Goal: Task Accomplishment & Management: Use online tool/utility

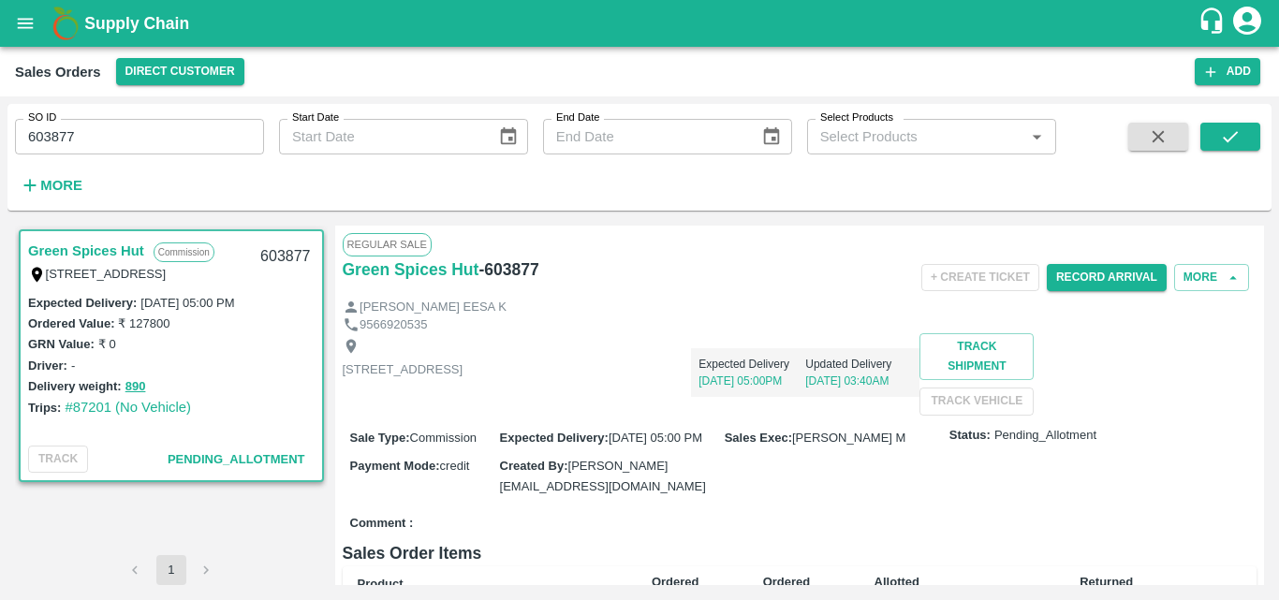
scroll to position [118, 0]
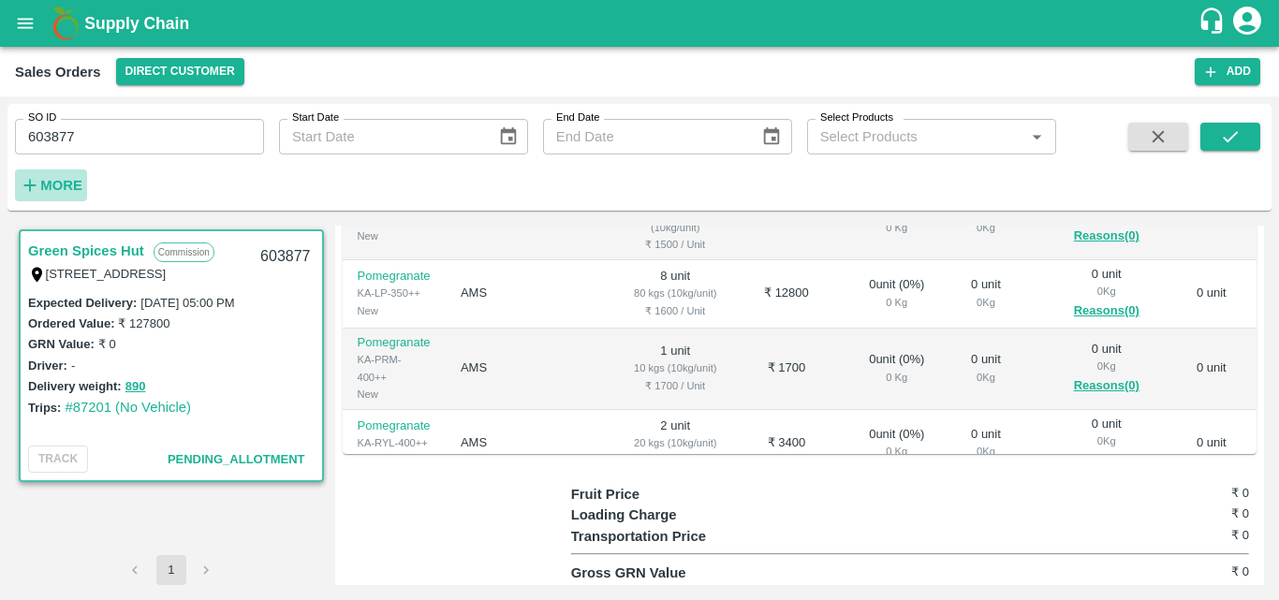
click at [57, 183] on strong "More" at bounding box center [61, 185] width 42 height 15
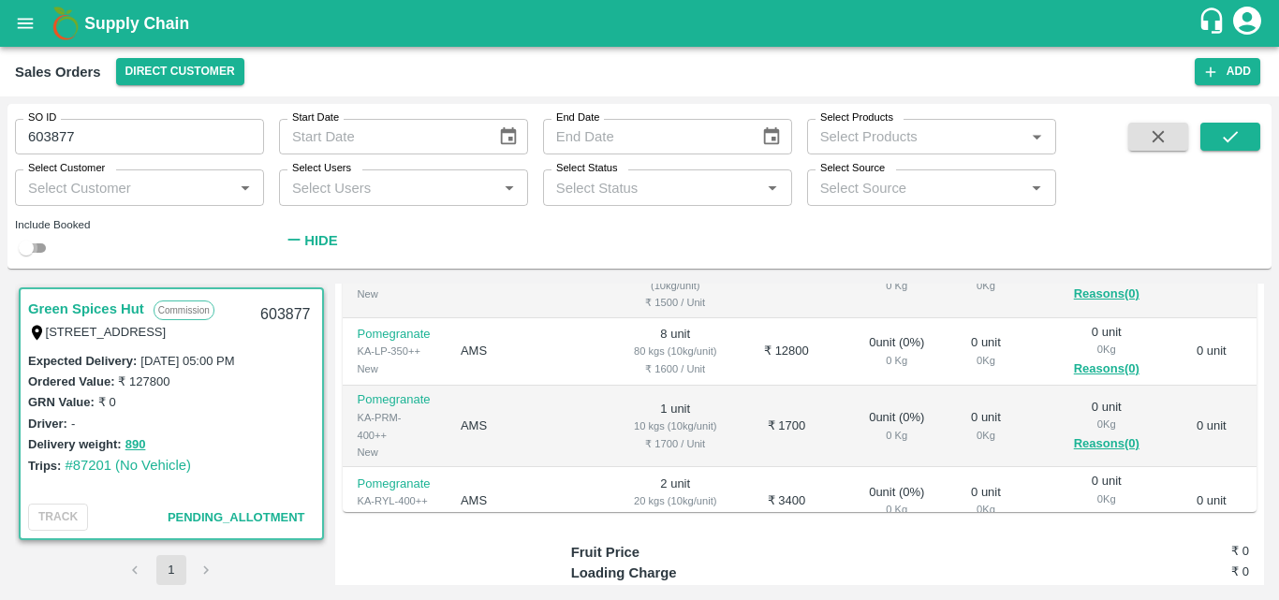
click at [44, 248] on input "checkbox" at bounding box center [26, 248] width 67 height 22
checkbox input "true"
click at [1227, 144] on icon "submit" at bounding box center [1230, 136] width 21 height 21
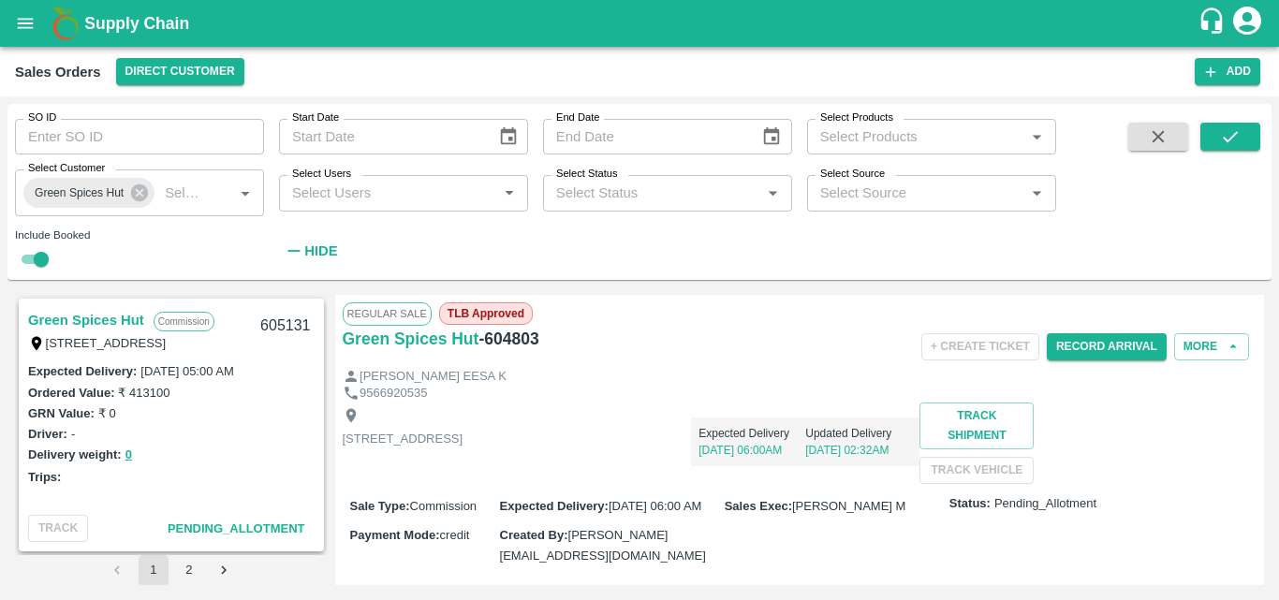
scroll to position [254, 0]
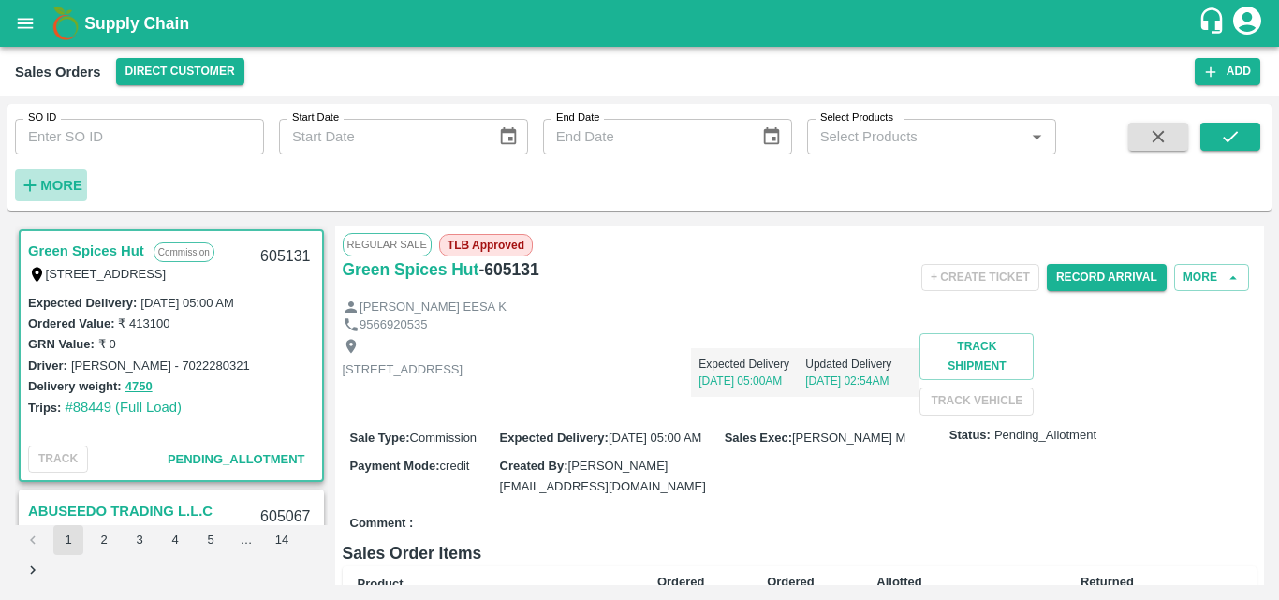
click at [66, 185] on strong "More" at bounding box center [61, 185] width 42 height 15
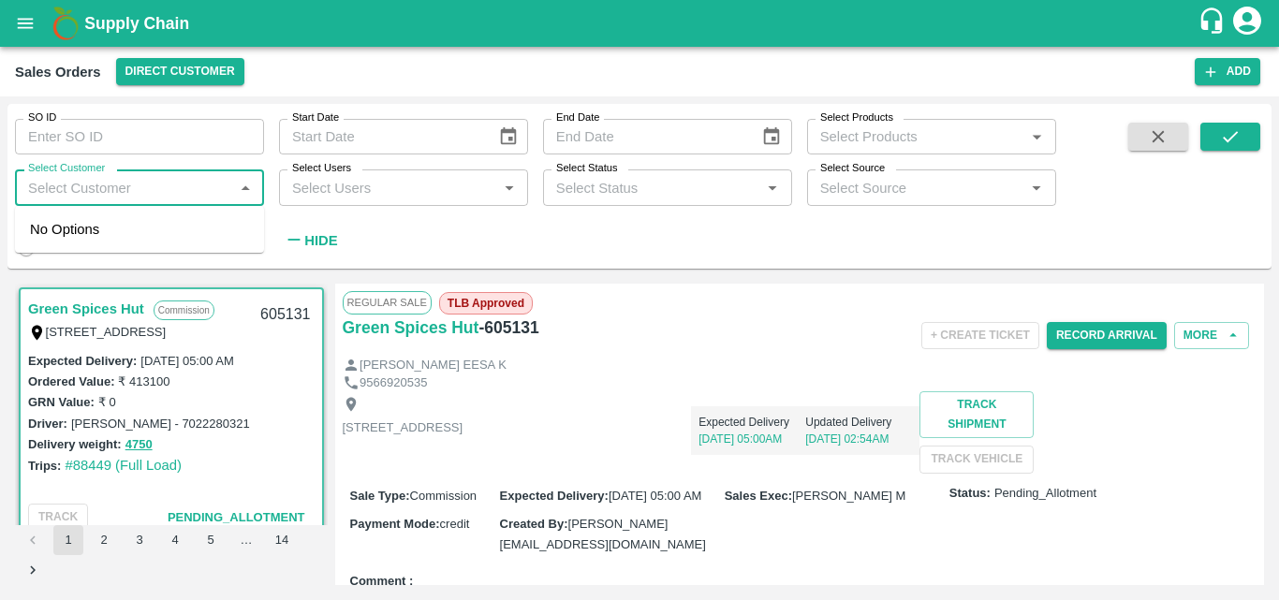
click at [100, 194] on input "Select Customer" at bounding box center [124, 187] width 207 height 24
type input "R"
type input "green"
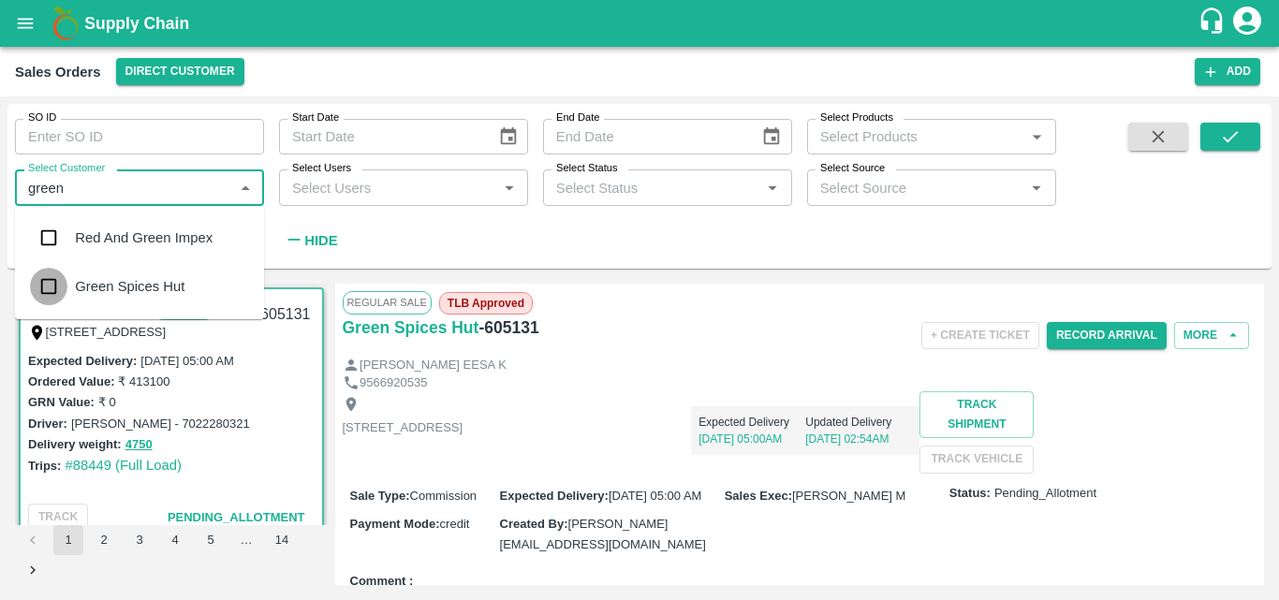
click at [51, 288] on input "checkbox" at bounding box center [48, 286] width 37 height 37
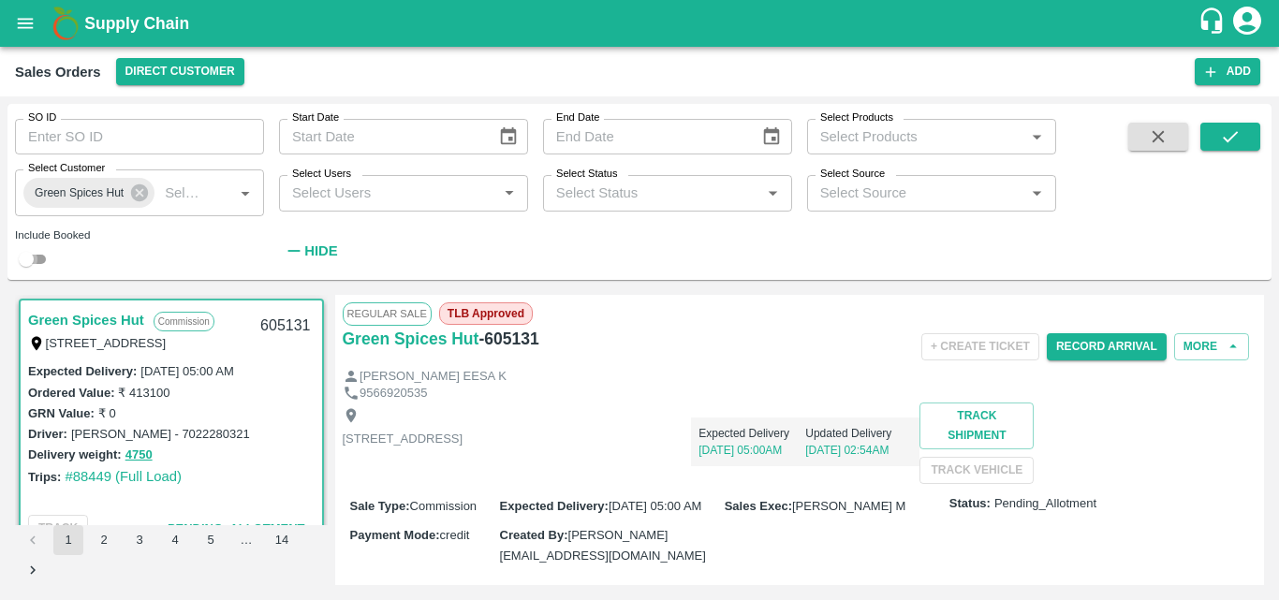
click at [41, 265] on input "checkbox" at bounding box center [26, 259] width 67 height 22
checkbox input "true"
click at [1232, 143] on icon "submit" at bounding box center [1230, 136] width 21 height 21
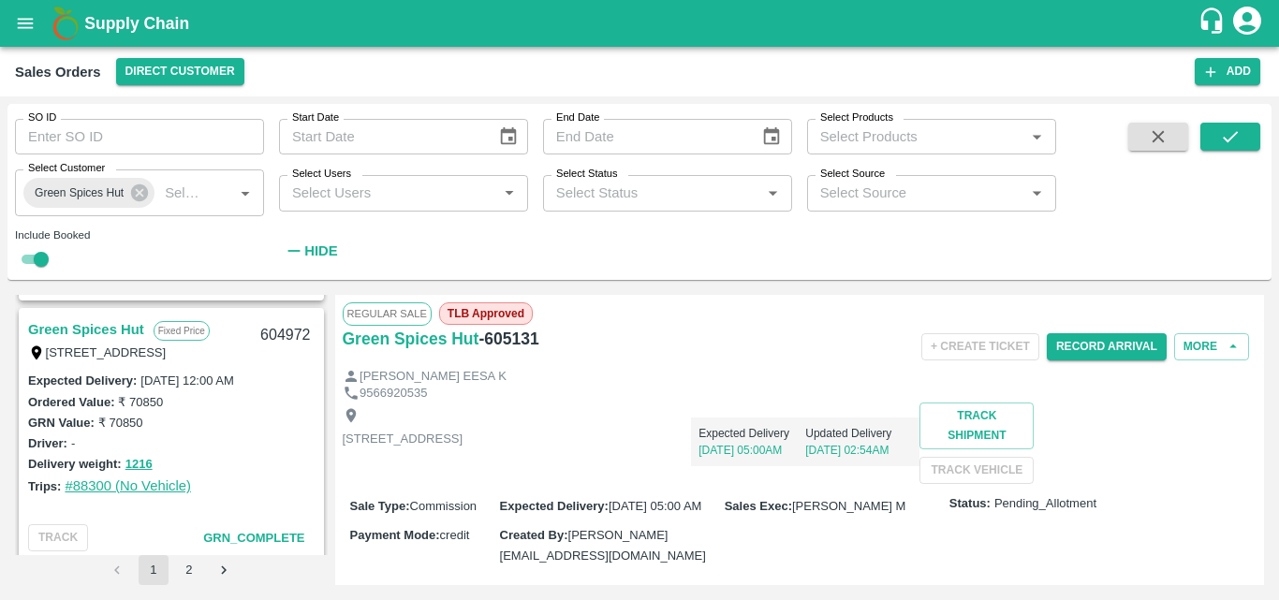
scroll to position [1030, 0]
click at [108, 323] on link "Green Spices Hut" at bounding box center [86, 331] width 116 height 24
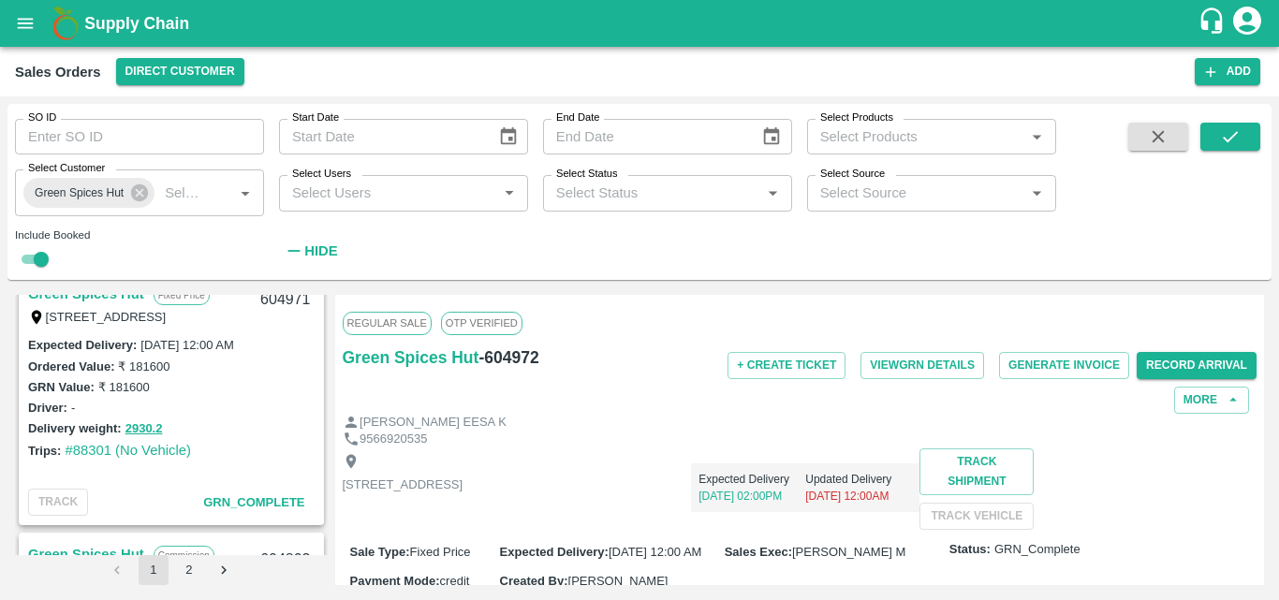
scroll to position [1290, 0]
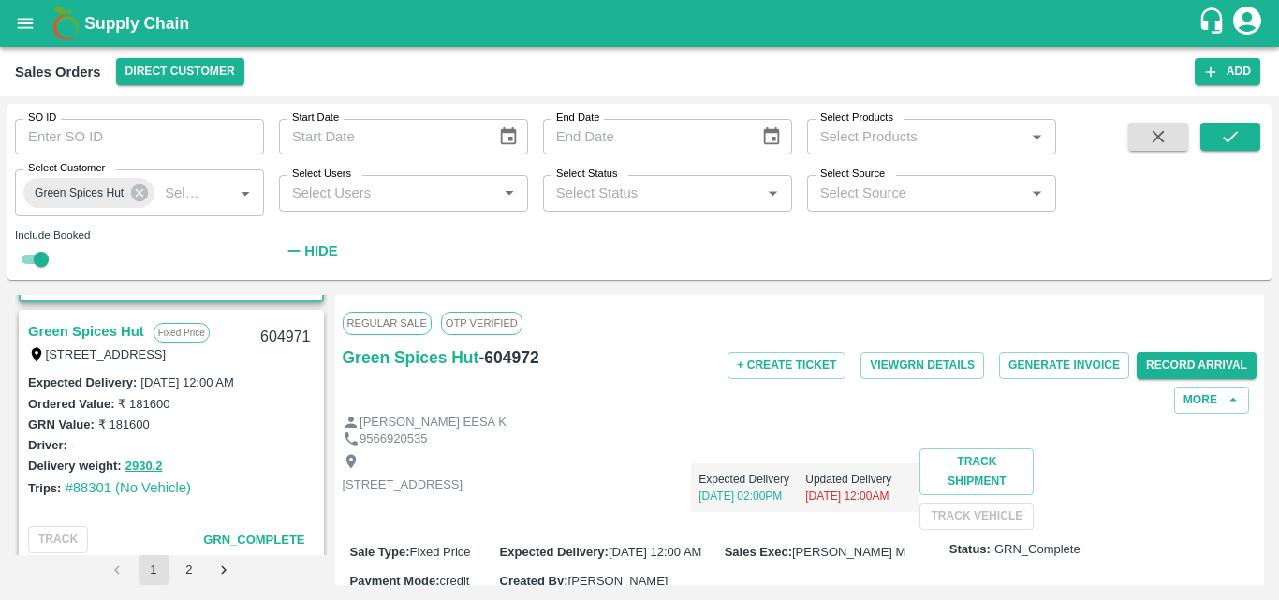
click at [94, 328] on link "Green Spices Hut" at bounding box center [86, 331] width 116 height 24
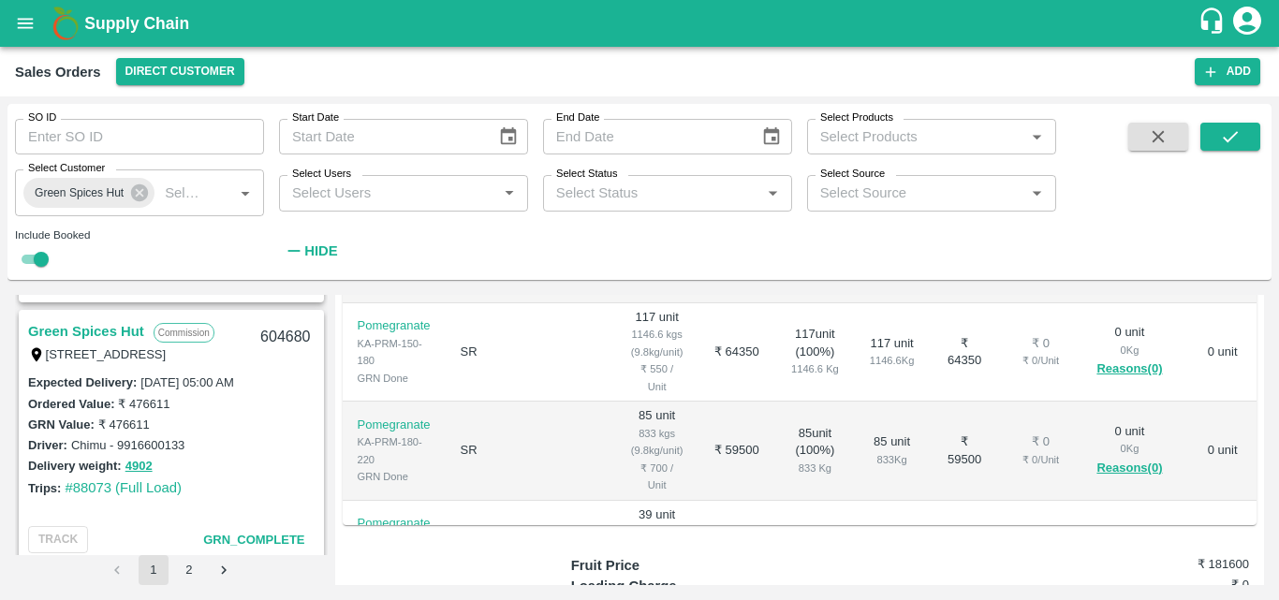
scroll to position [1810, 0]
click at [80, 337] on link "Green Spices Hut" at bounding box center [86, 332] width 116 height 24
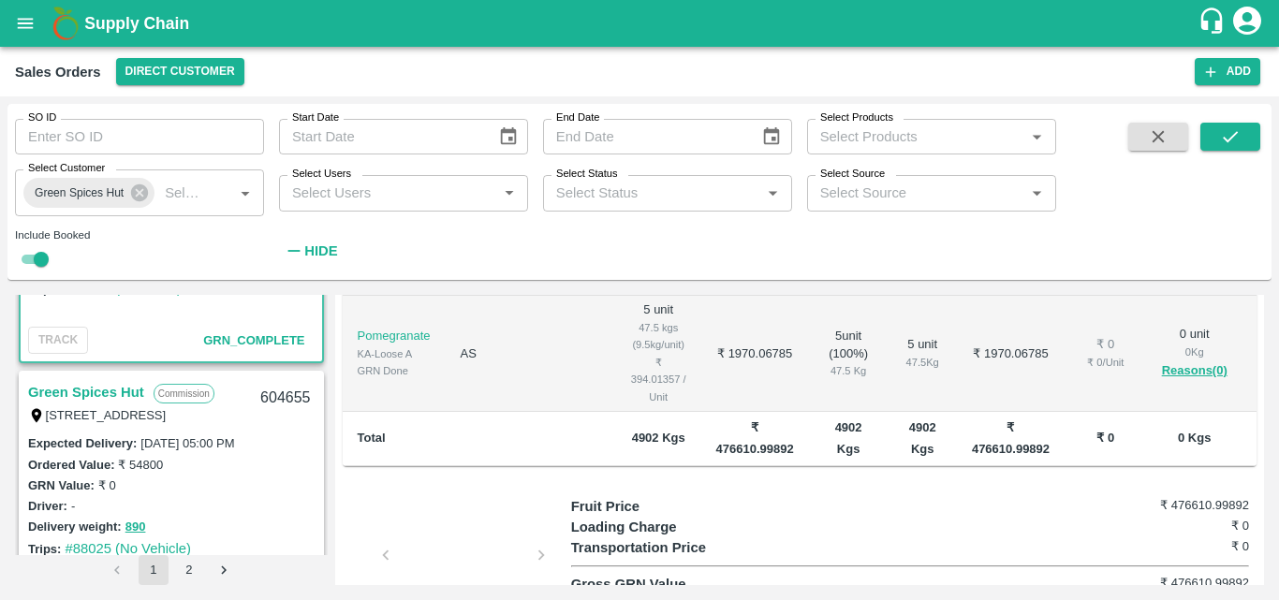
scroll to position [2009, 0]
click at [81, 387] on link "Green Spices Hut" at bounding box center [86, 394] width 116 height 24
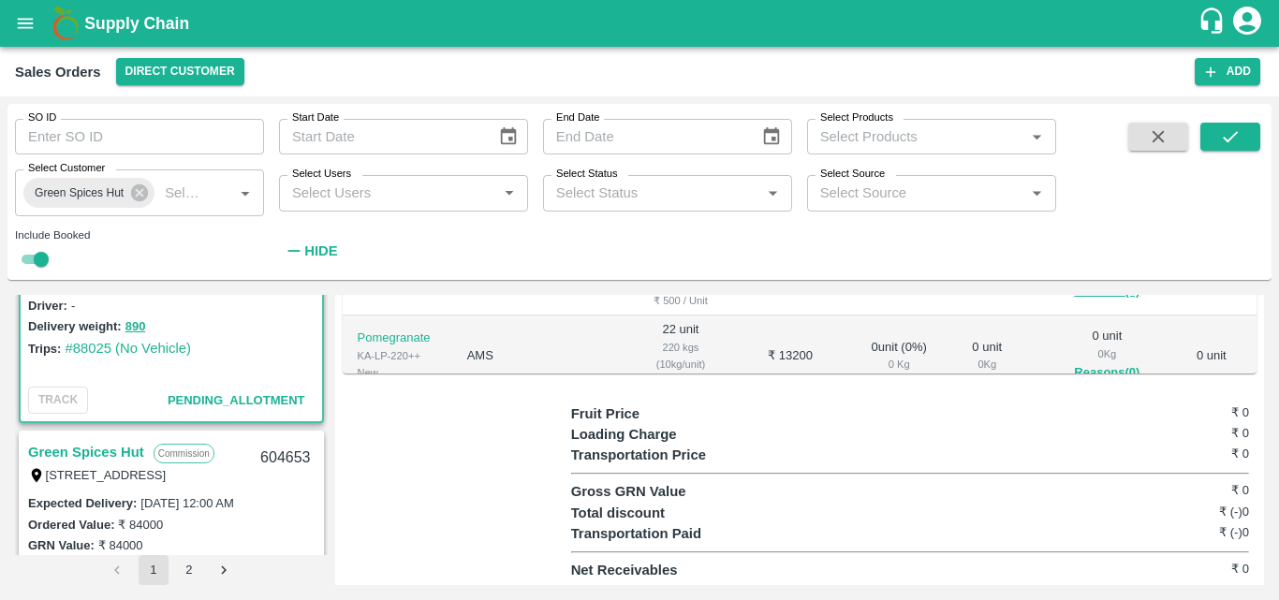
scroll to position [2212, 0]
click at [106, 442] on link "Green Spices Hut" at bounding box center [86, 451] width 116 height 24
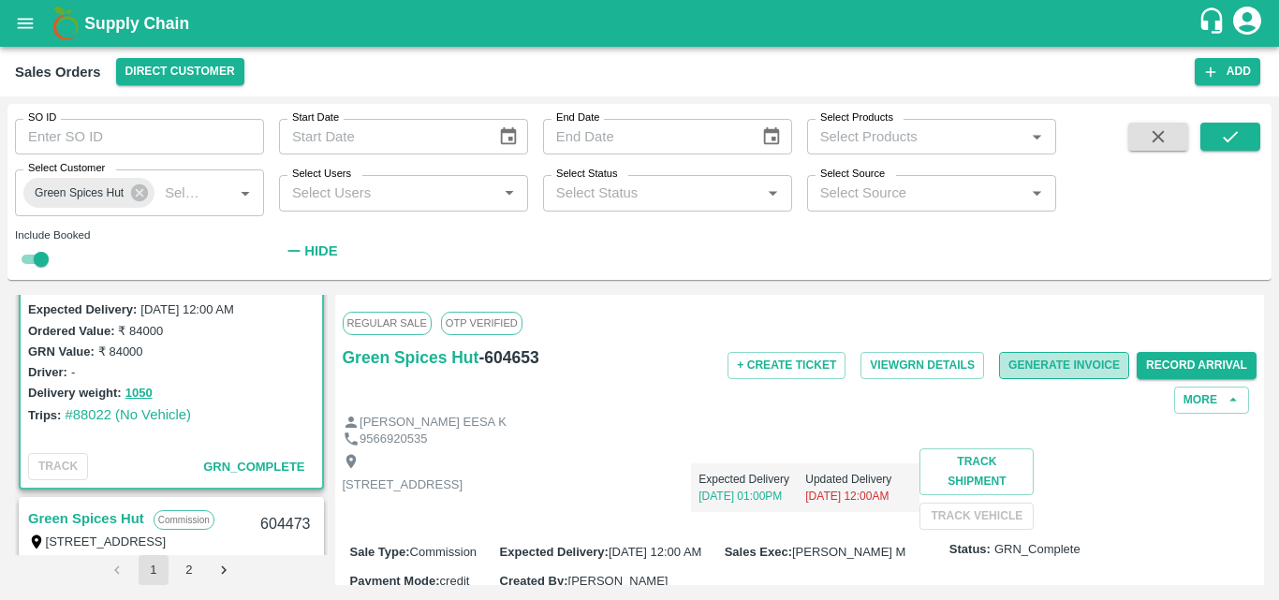
click at [1037, 360] on button "Generate Invoice" at bounding box center [1064, 365] width 130 height 27
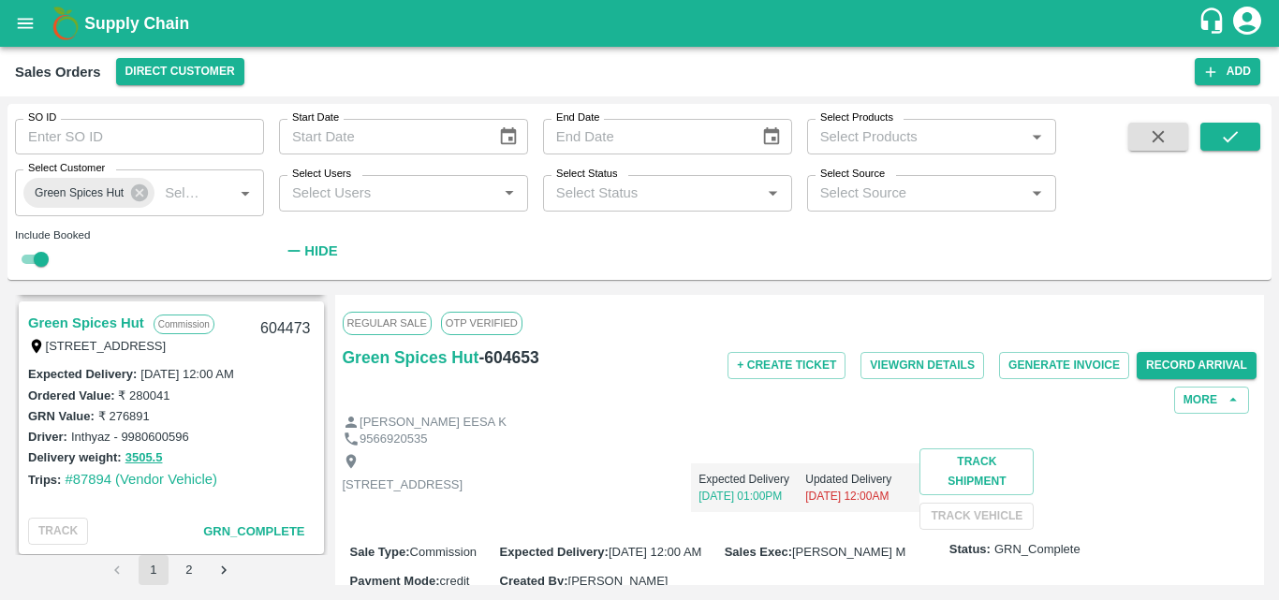
scroll to position [2608, 0]
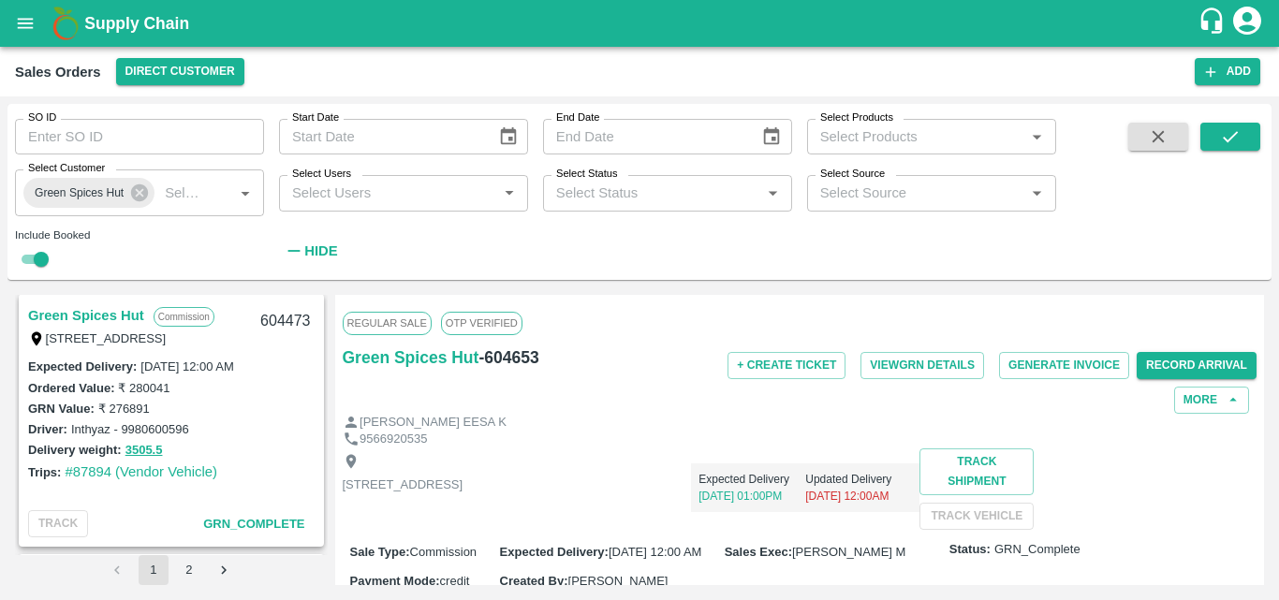
click at [103, 311] on link "Green Spices Hut" at bounding box center [86, 315] width 116 height 24
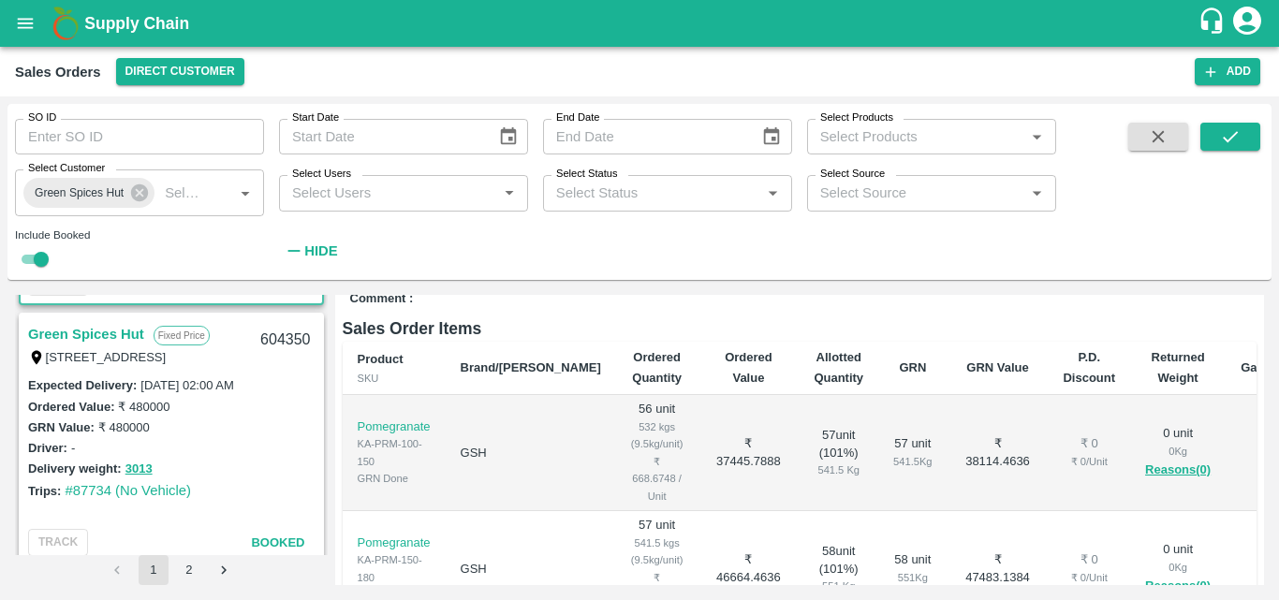
scroll to position [2844, 0]
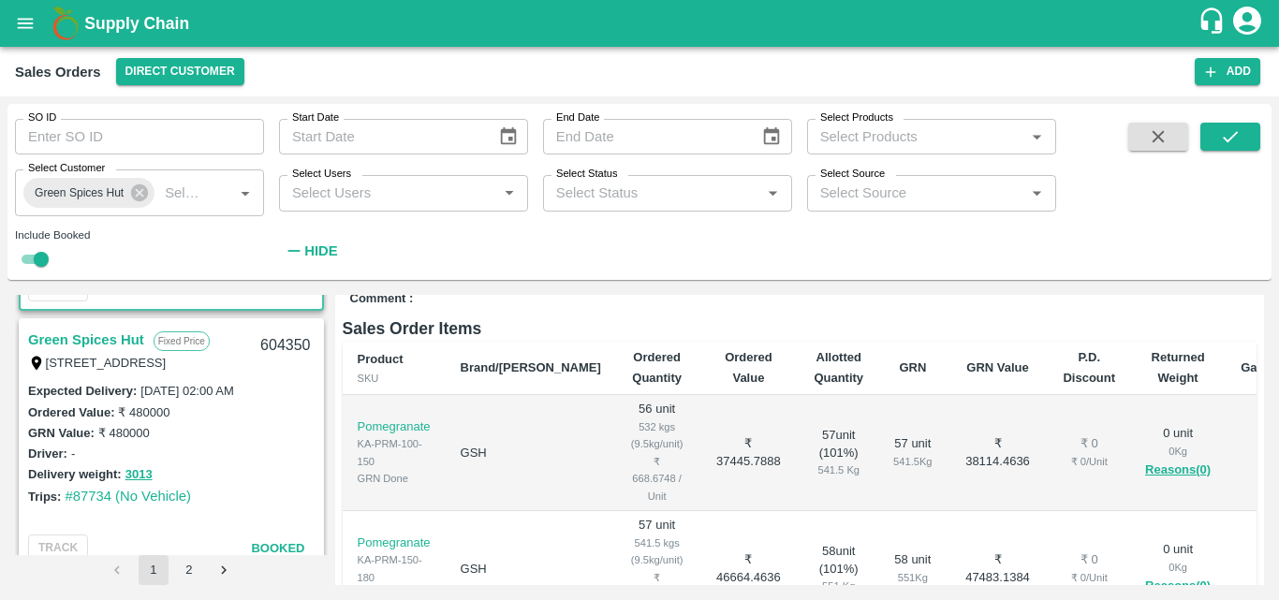
click at [105, 328] on link "Green Spices Hut" at bounding box center [86, 340] width 116 height 24
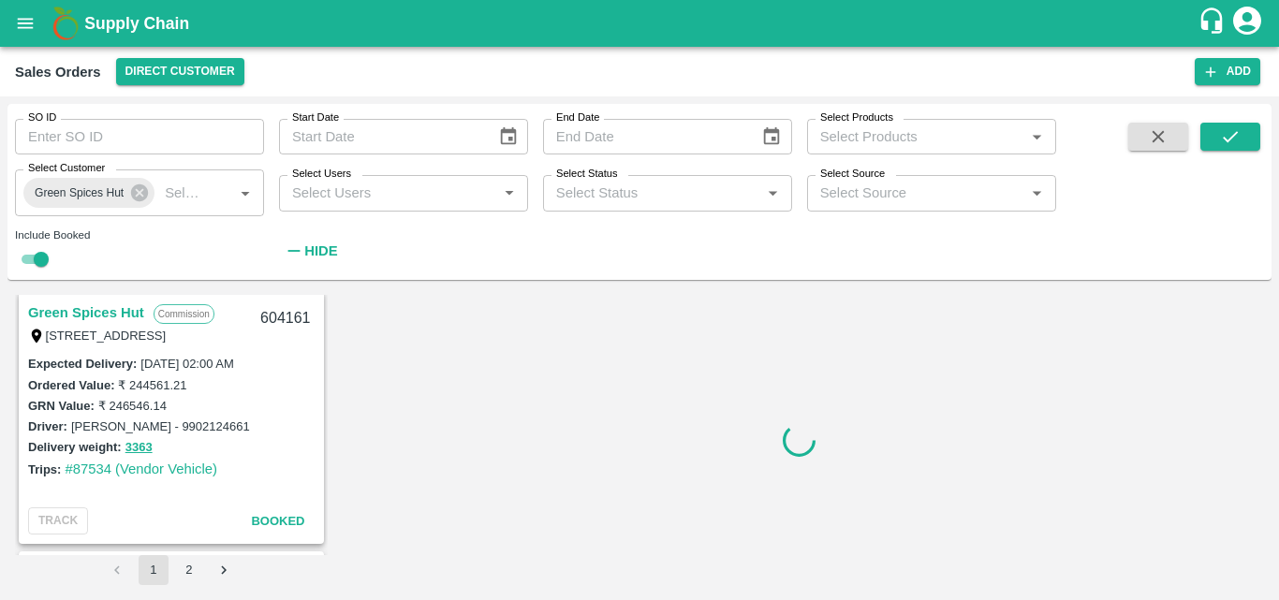
scroll to position [3132, 0]
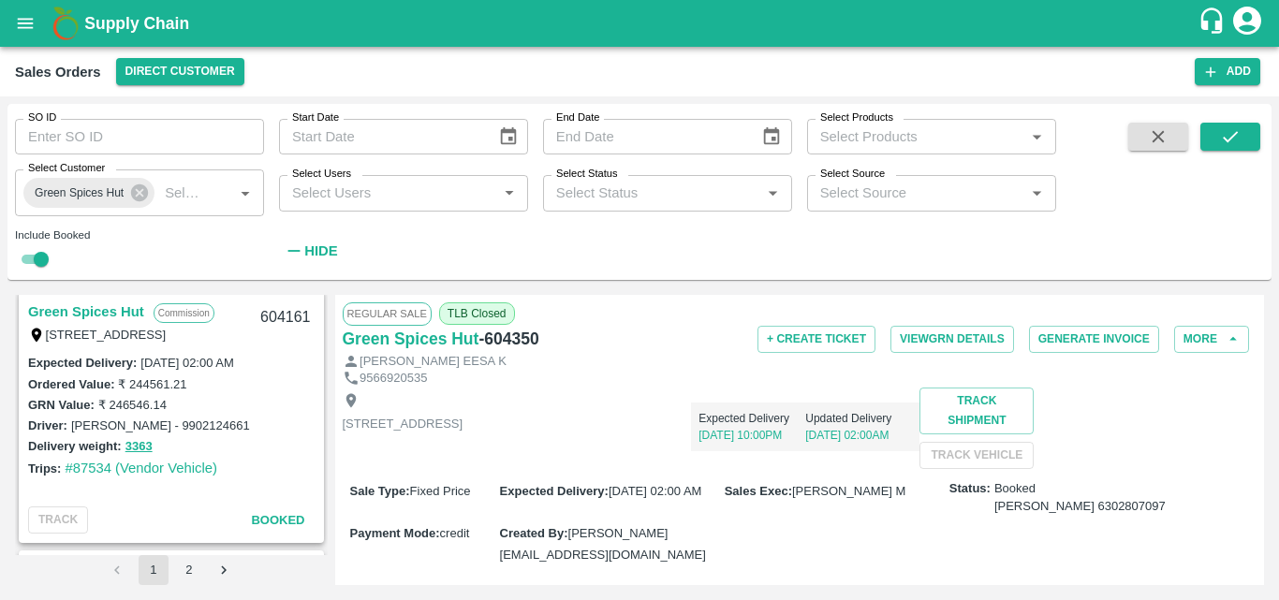
click at [102, 311] on link "Green Spices Hut" at bounding box center [86, 312] width 116 height 24
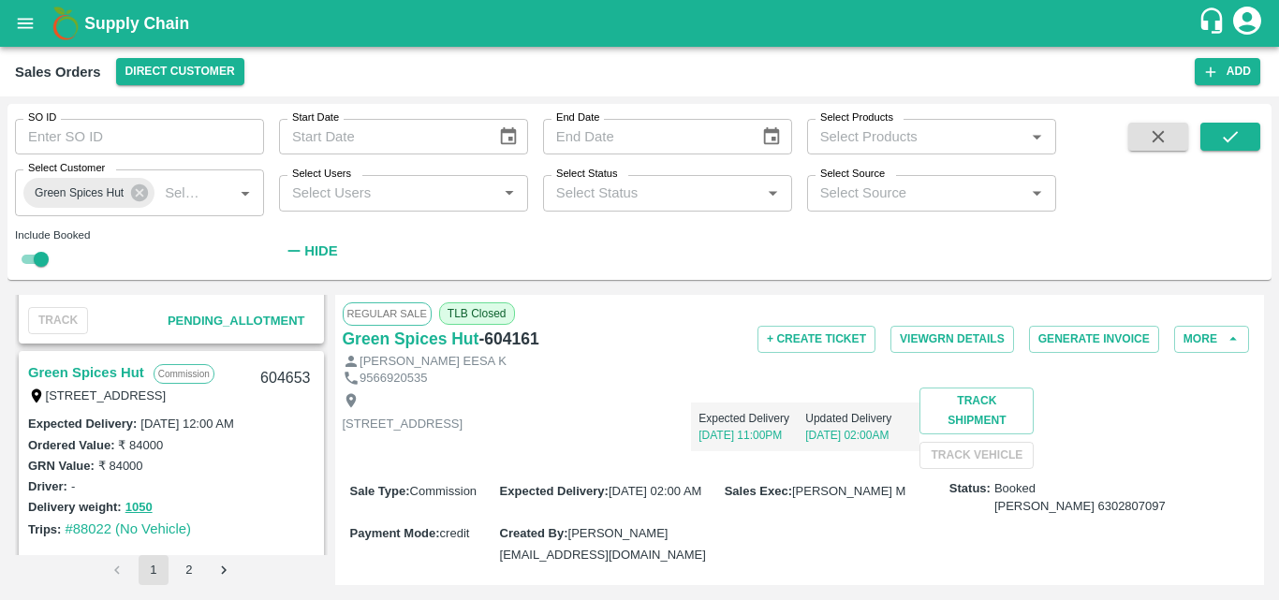
scroll to position [2289, 0]
click at [125, 369] on link "Green Spices Hut" at bounding box center [86, 374] width 116 height 24
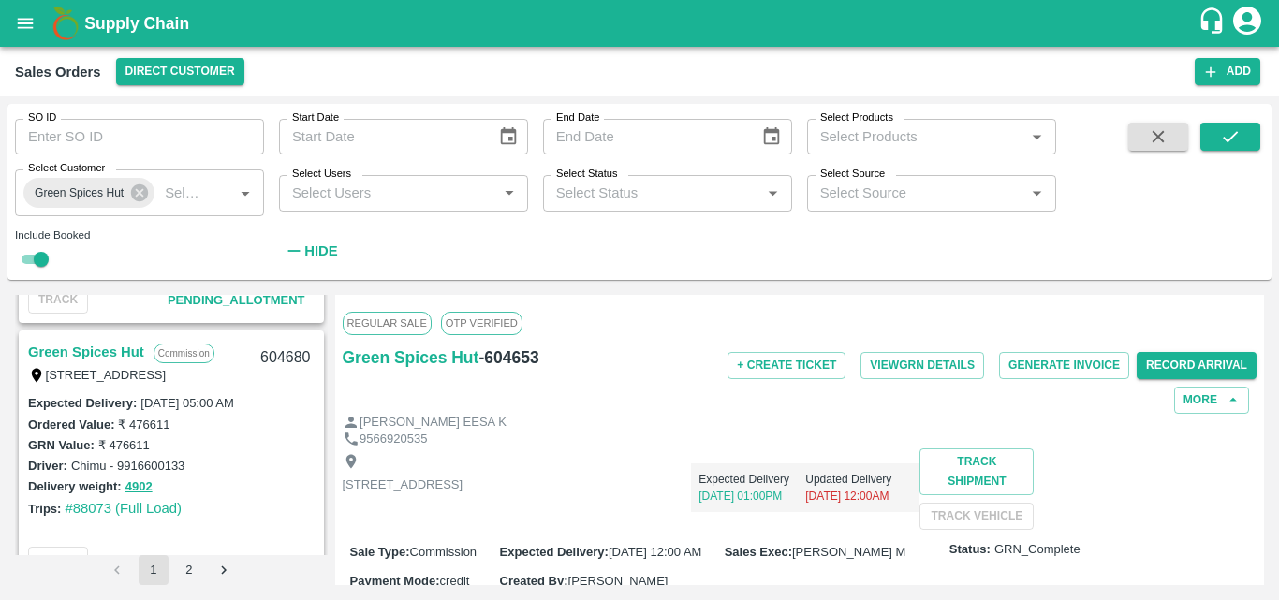
scroll to position [1790, 0]
click at [113, 351] on link "Green Spices Hut" at bounding box center [86, 353] width 116 height 24
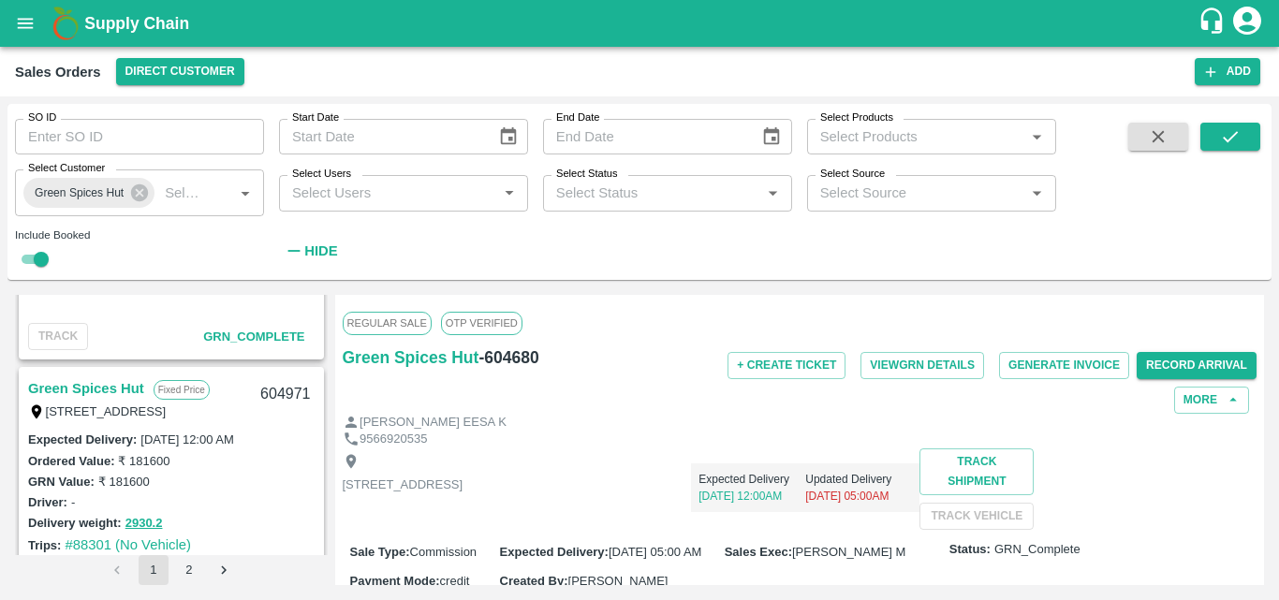
scroll to position [1230, 0]
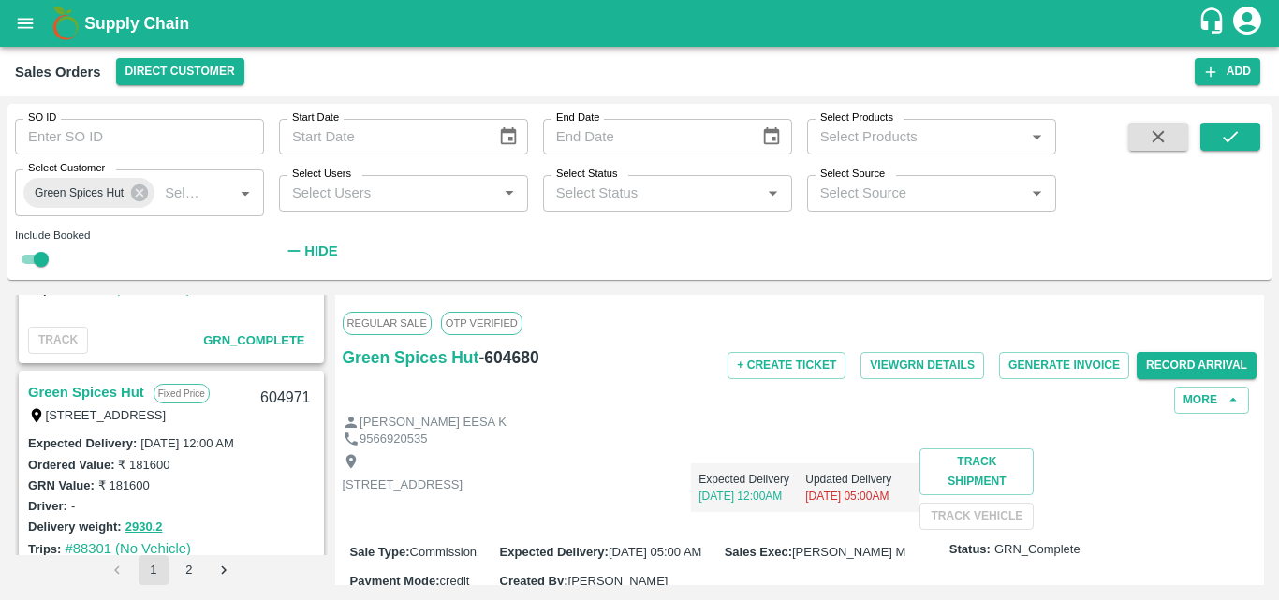
click at [102, 386] on link "Green Spices Hut" at bounding box center [86, 392] width 116 height 24
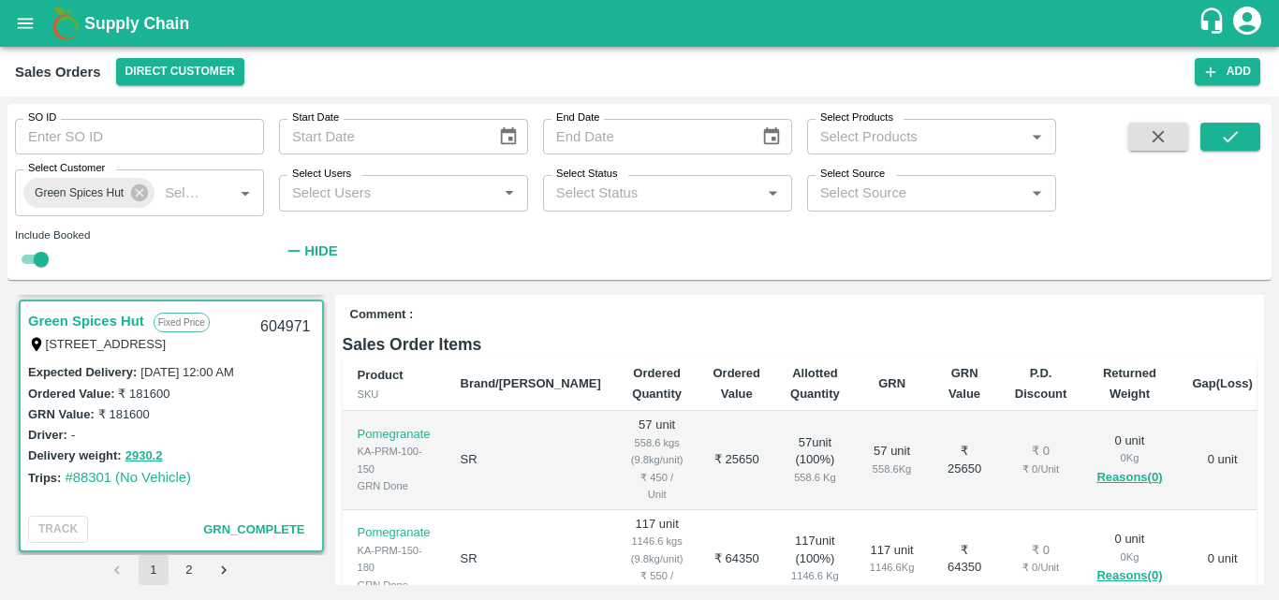
scroll to position [1256, 0]
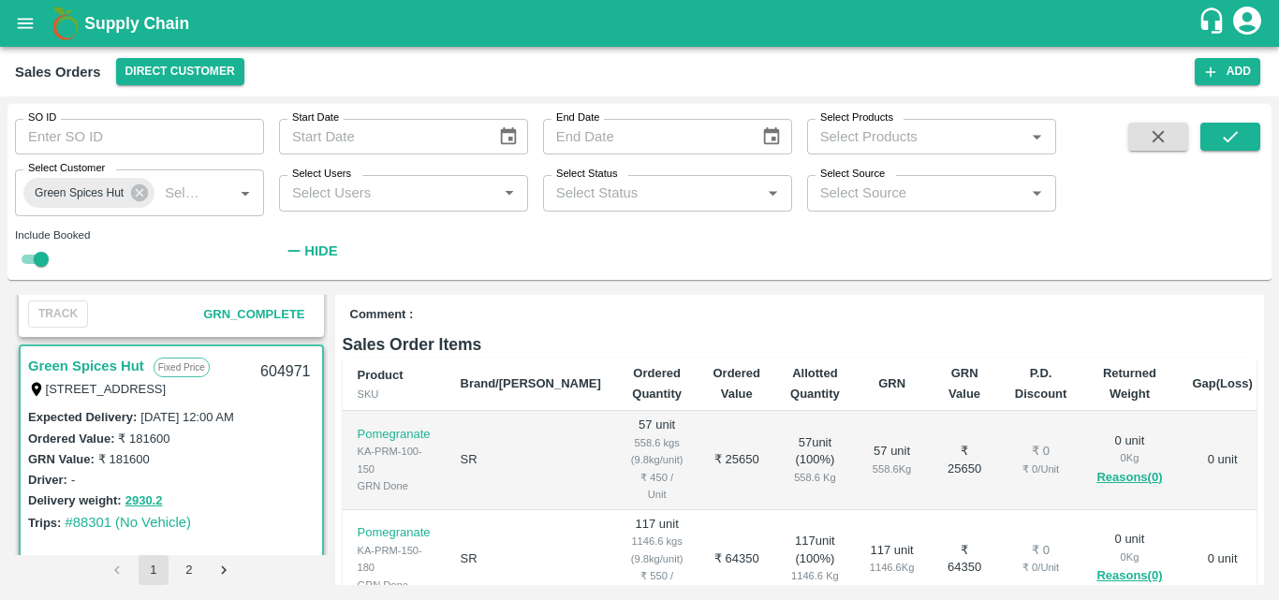
click at [122, 368] on link "Green Spices Hut" at bounding box center [86, 366] width 116 height 24
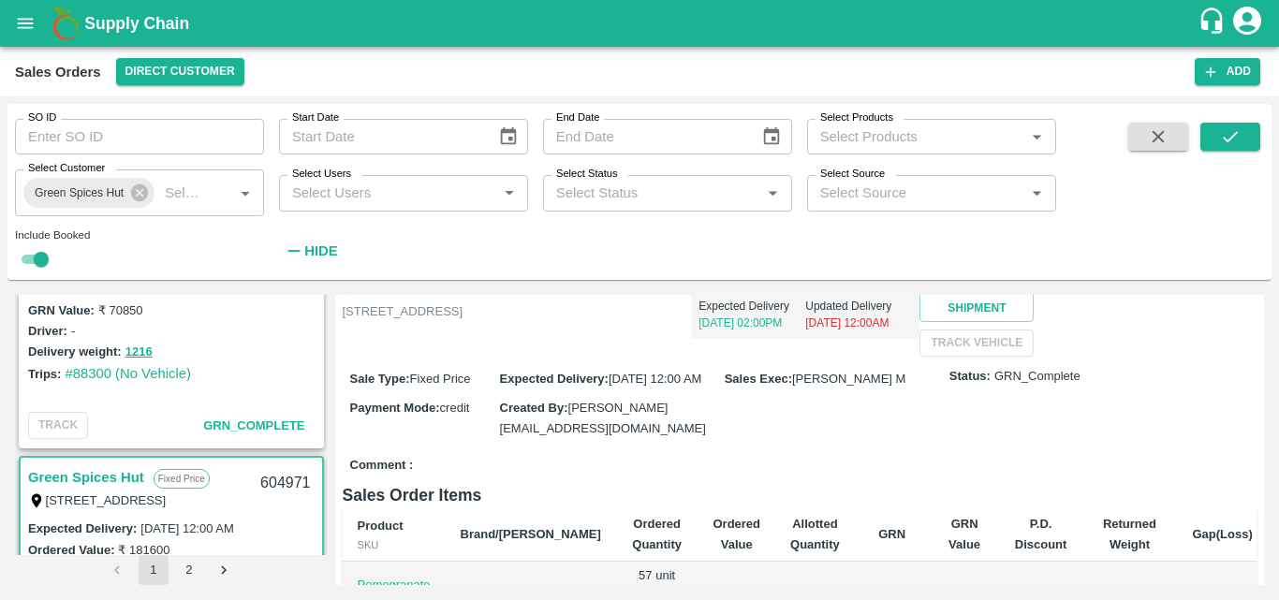
scroll to position [976, 0]
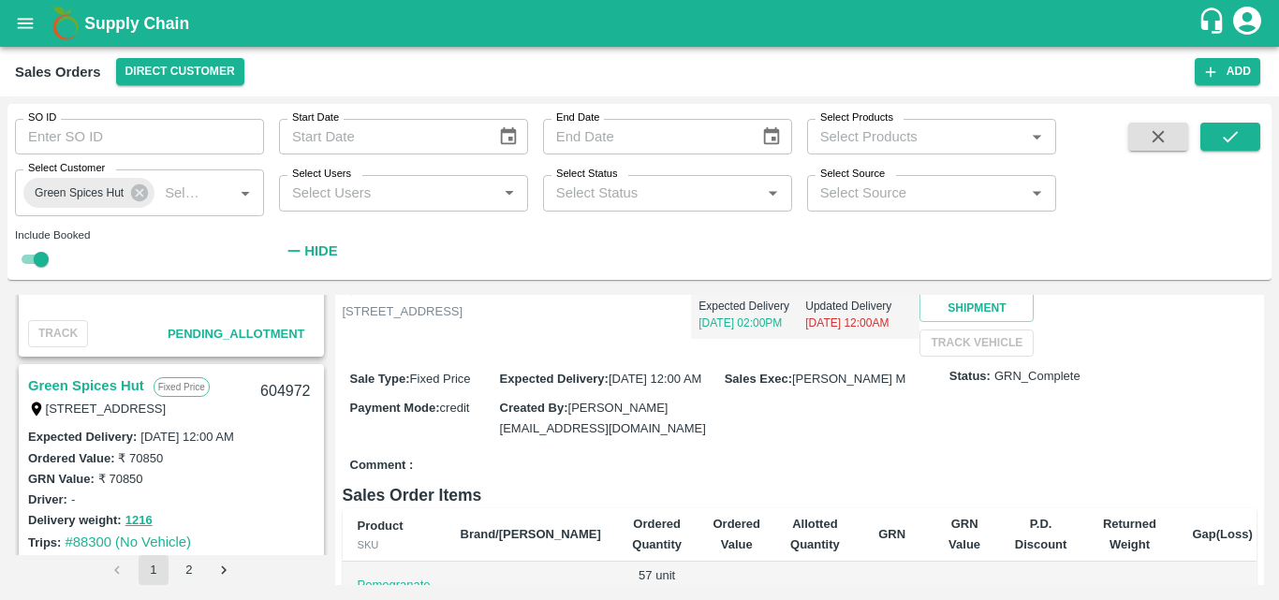
click at [119, 379] on link "Green Spices Hut" at bounding box center [86, 386] width 116 height 24
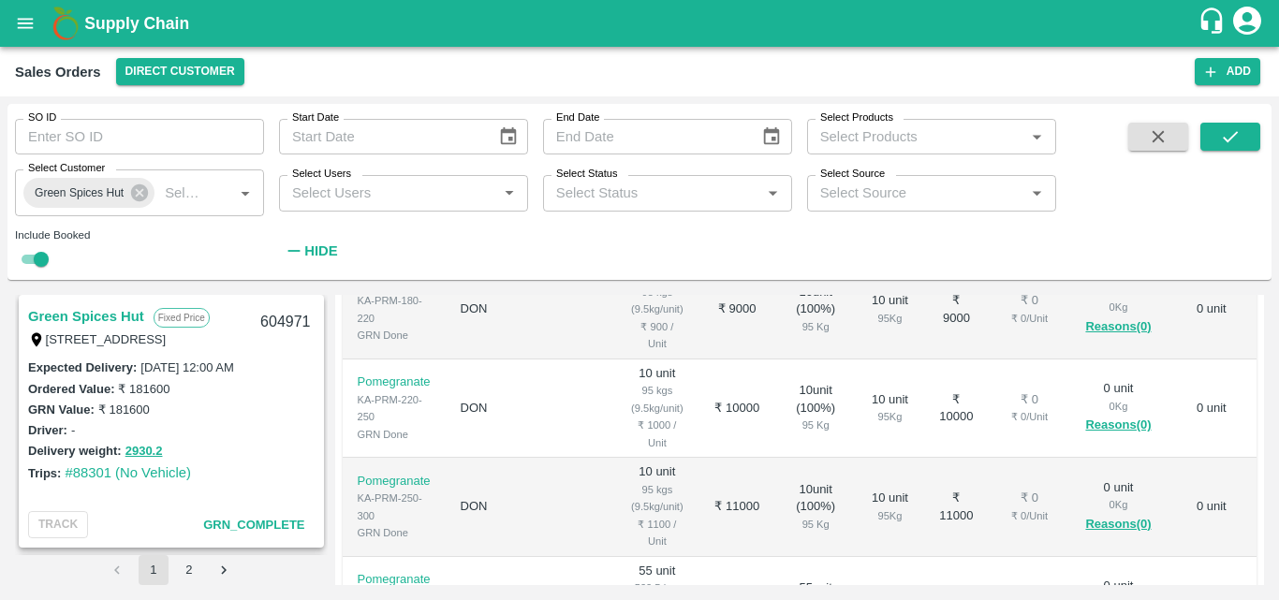
scroll to position [1292, 0]
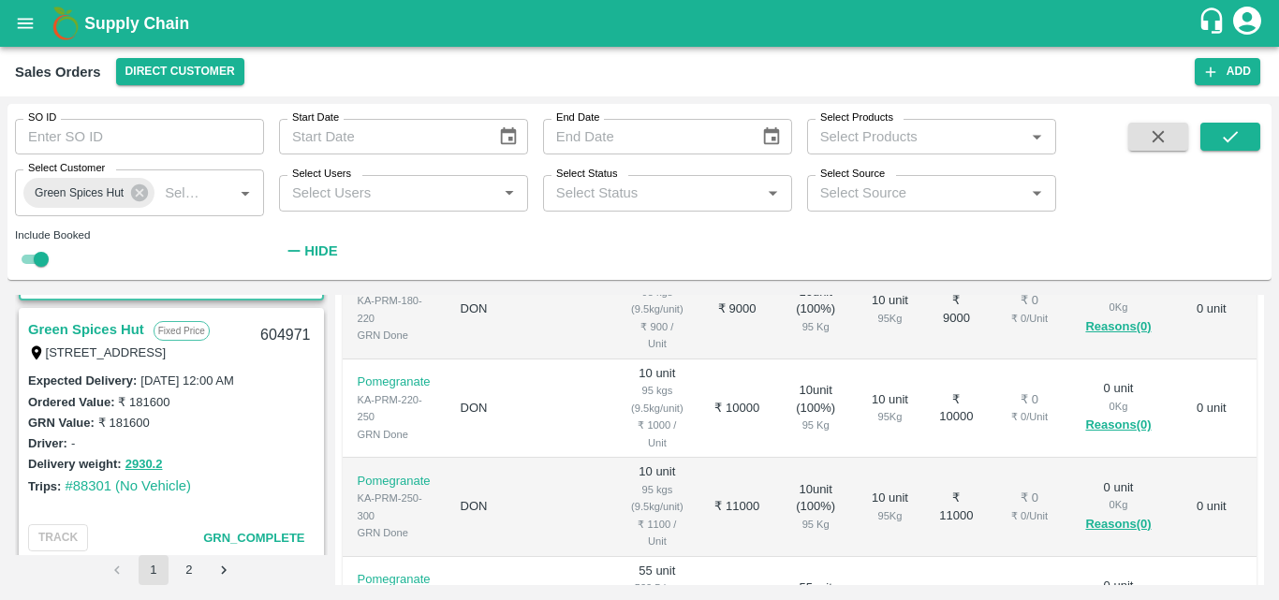
click at [137, 335] on link "Green Spices Hut" at bounding box center [86, 329] width 116 height 24
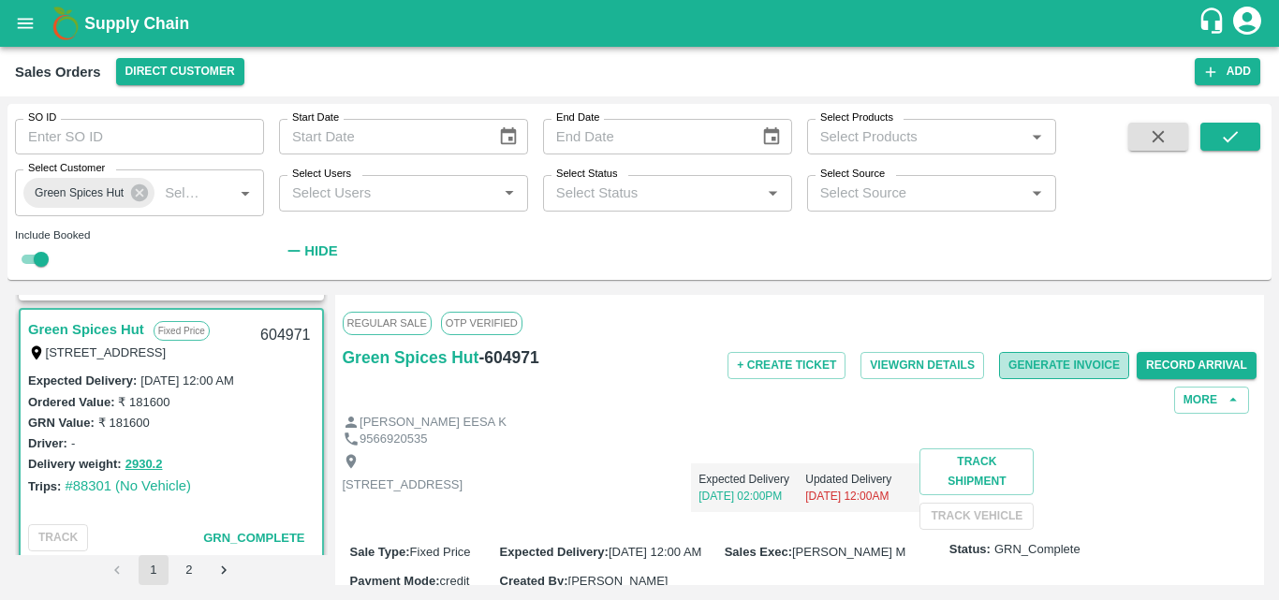
click at [1050, 357] on button "Generate Invoice" at bounding box center [1064, 365] width 130 height 27
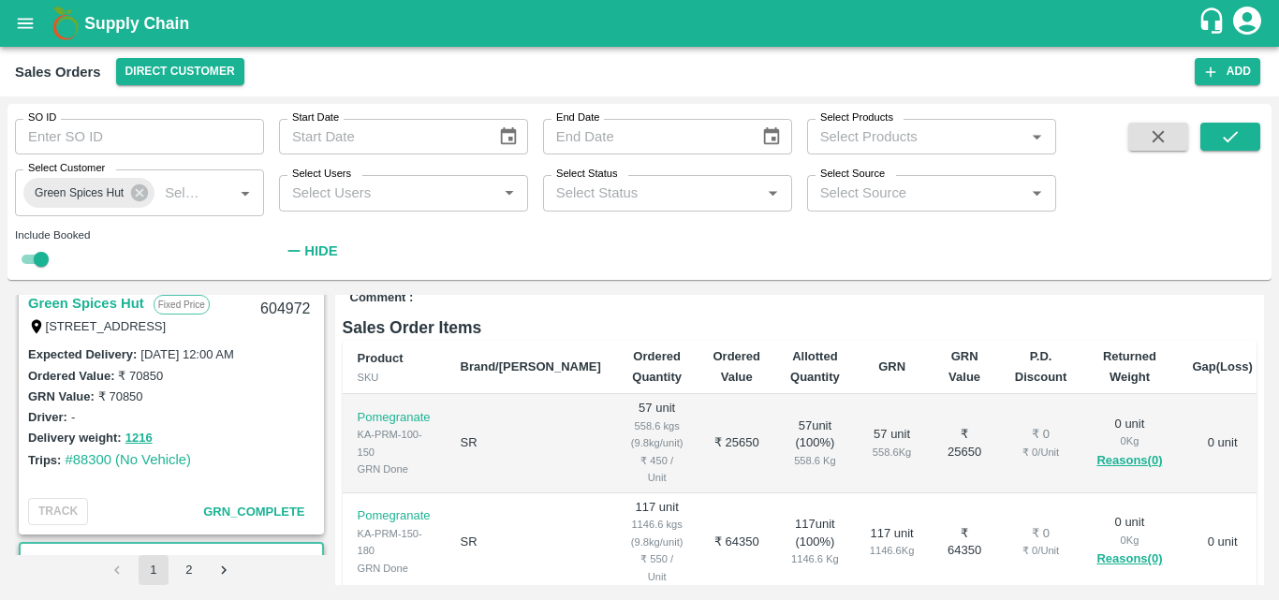
scroll to position [1059, 0]
click at [94, 297] on link "Green Spices Hut" at bounding box center [86, 302] width 116 height 24
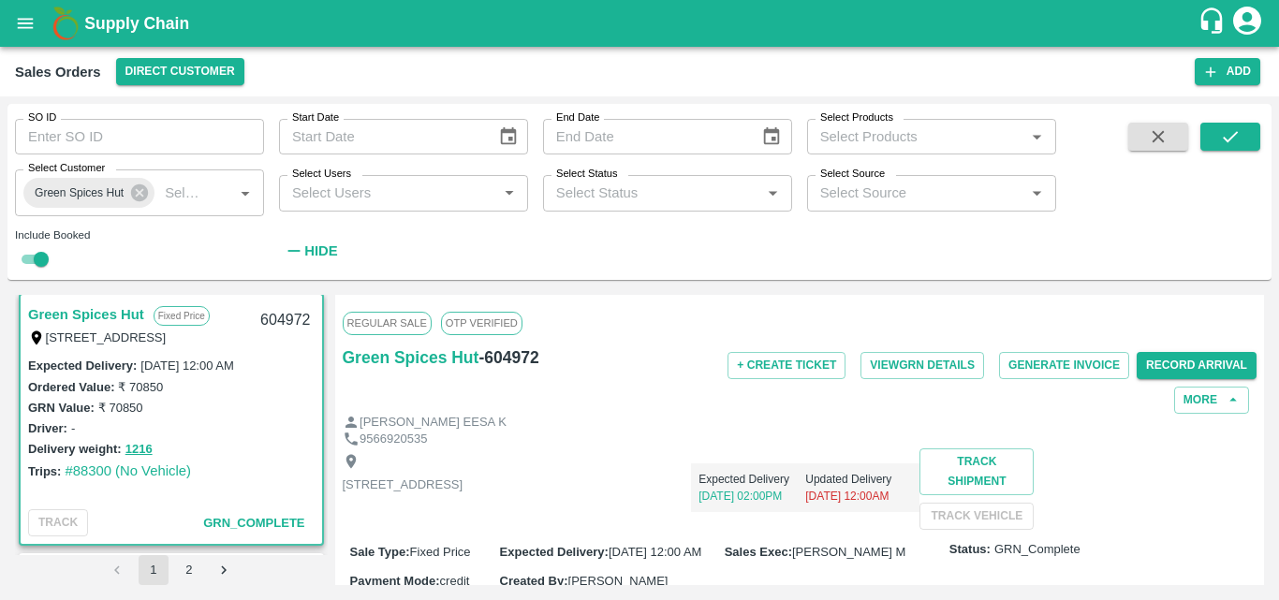
scroll to position [1048, 0]
click at [132, 305] on link "Green Spices Hut" at bounding box center [86, 314] width 116 height 24
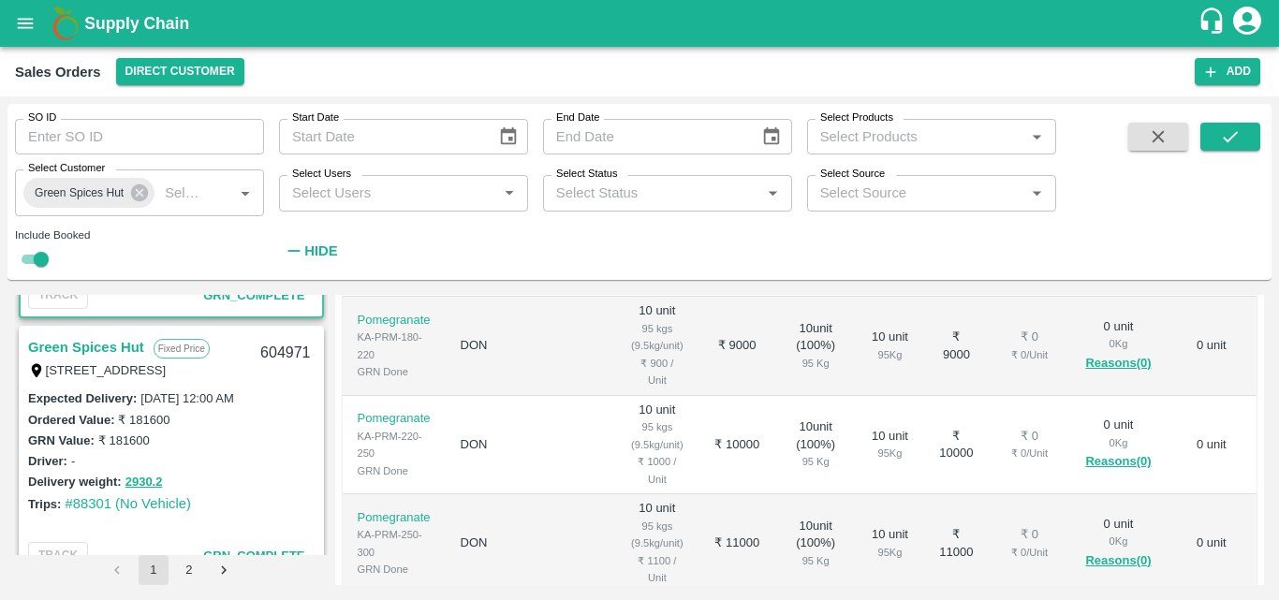
scroll to position [1272, 0]
click at [125, 347] on link "Green Spices Hut" at bounding box center [86, 350] width 116 height 24
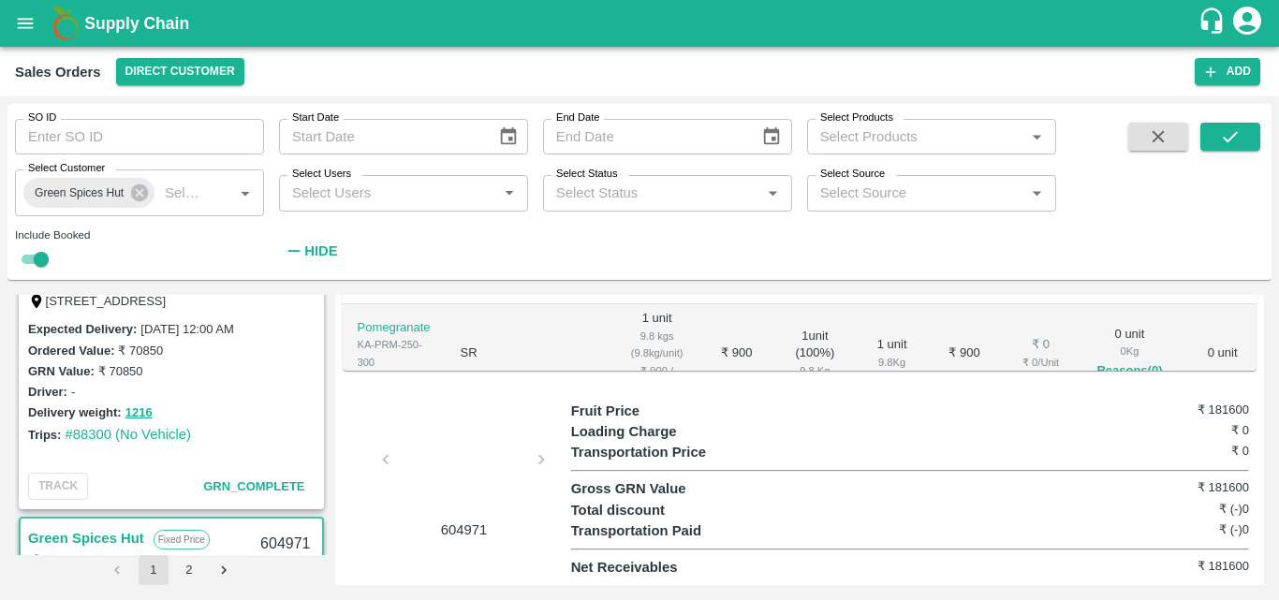
scroll to position [1010, 0]
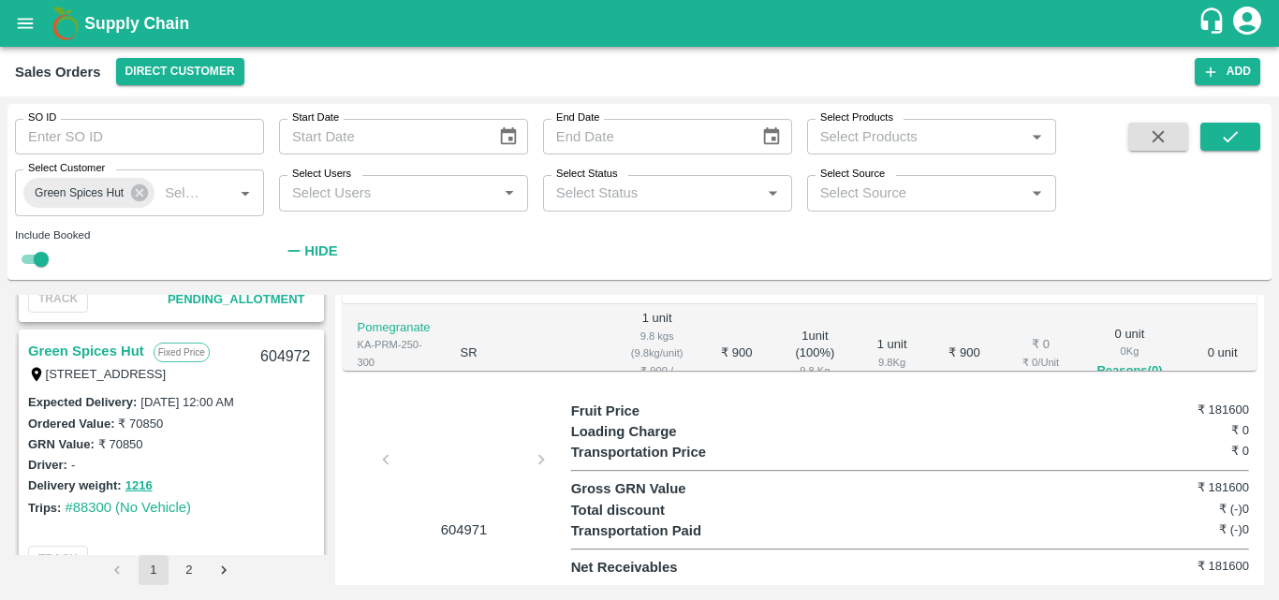
click at [120, 343] on link "Green Spices Hut" at bounding box center [86, 351] width 116 height 24
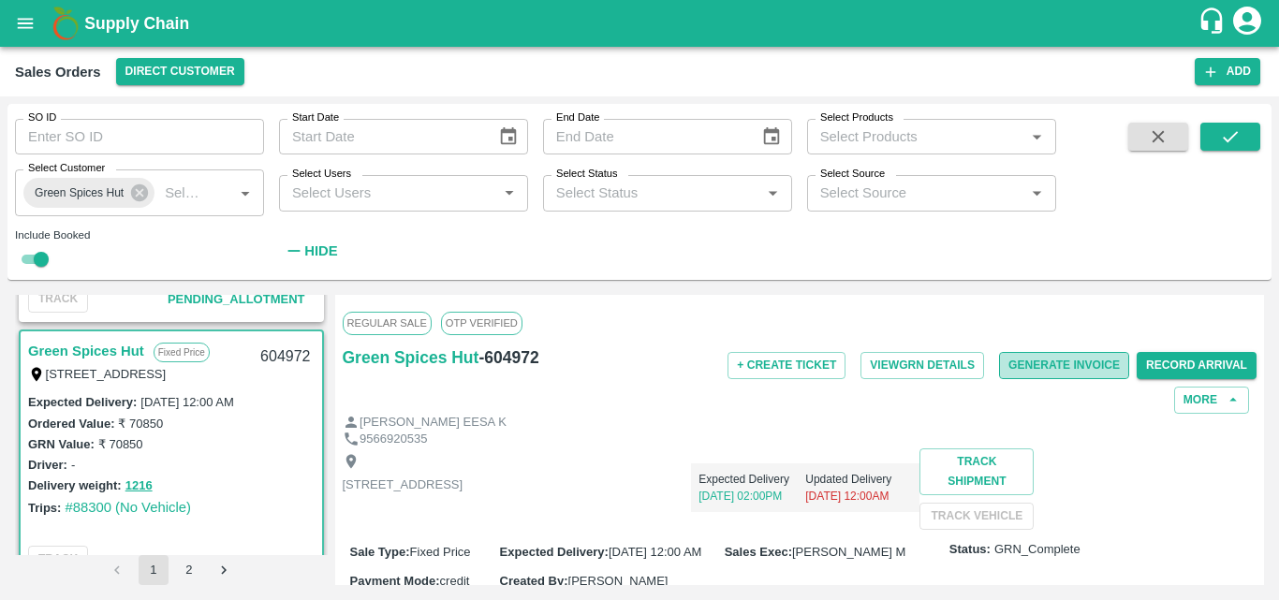
click at [1037, 370] on button "Generate Invoice" at bounding box center [1064, 365] width 130 height 27
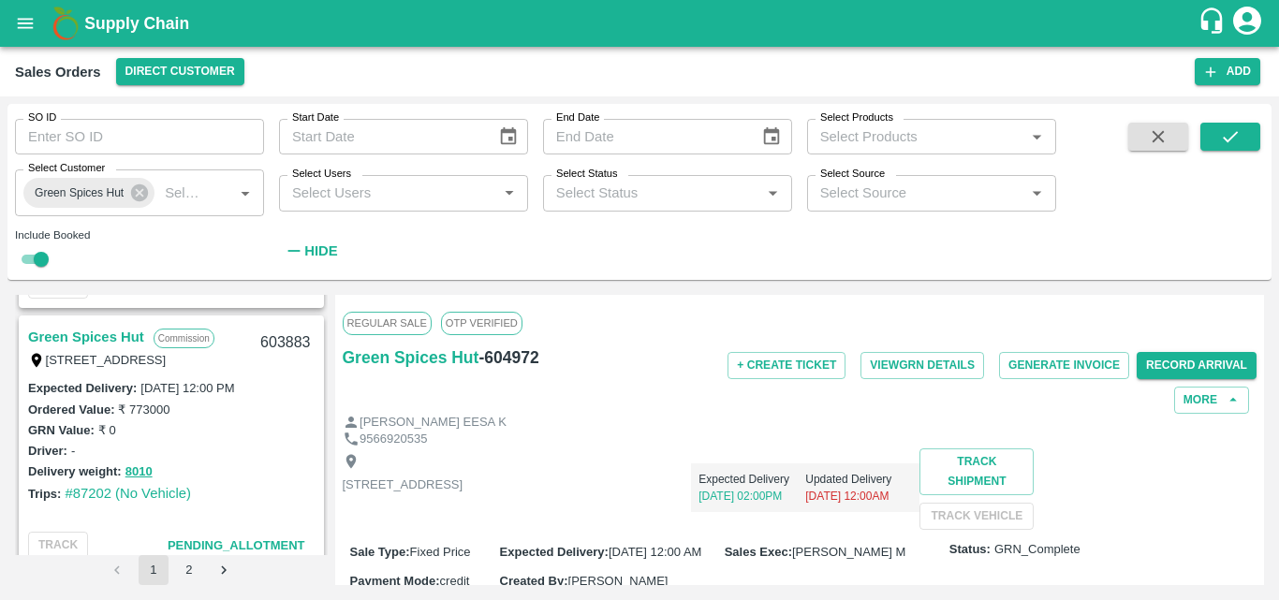
scroll to position [3364, 0]
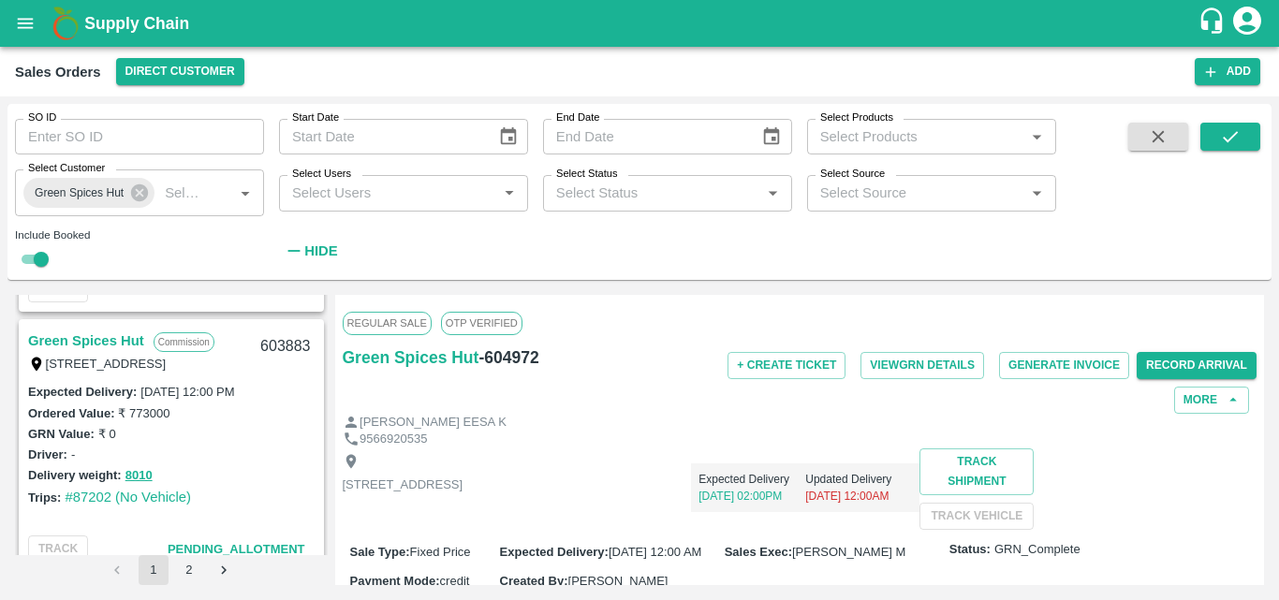
click at [113, 346] on link "Green Spices Hut" at bounding box center [86, 341] width 116 height 24
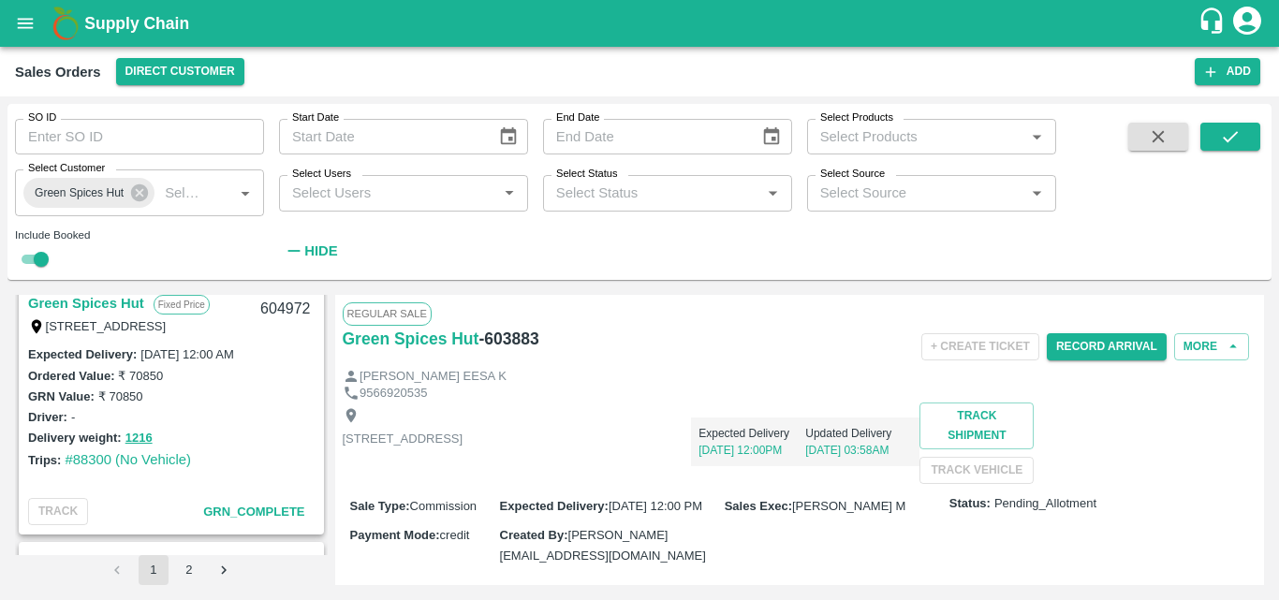
scroll to position [1009, 0]
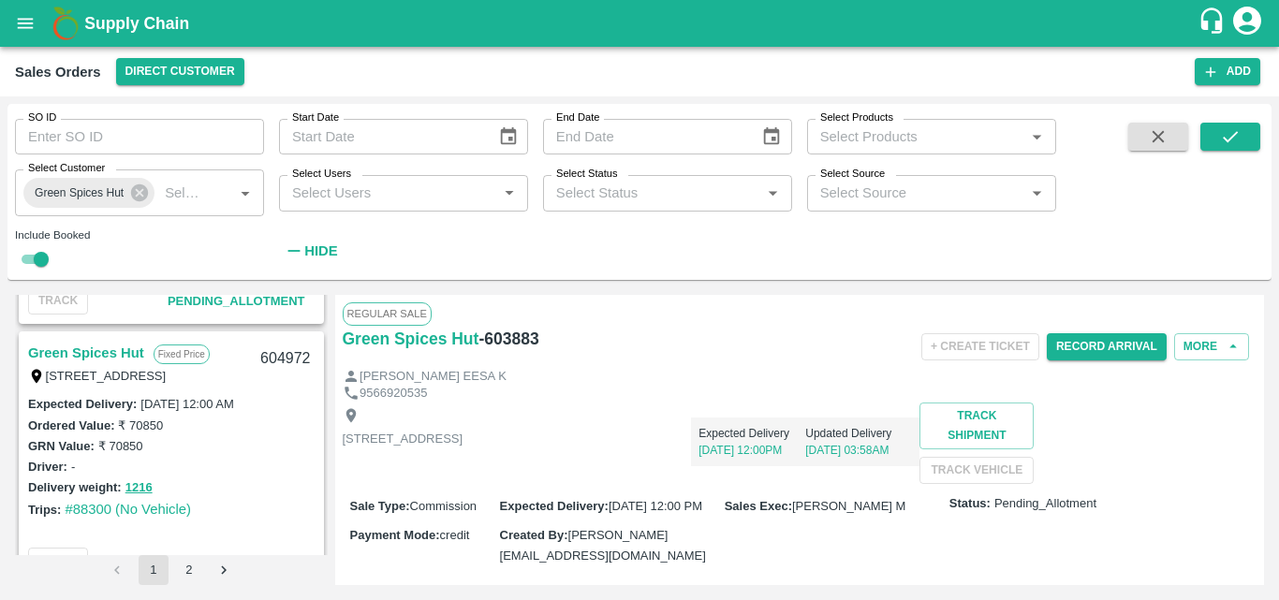
click at [102, 352] on link "Green Spices Hut" at bounding box center [86, 353] width 116 height 24
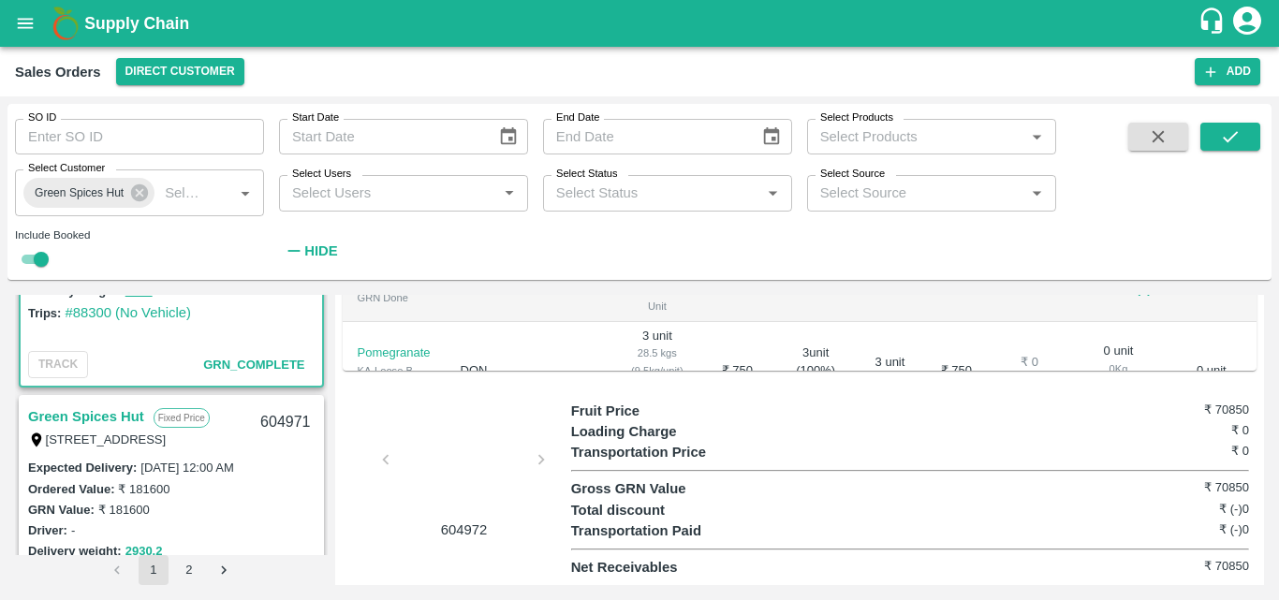
scroll to position [1206, 0]
click at [110, 410] on link "Green Spices Hut" at bounding box center [86, 416] width 116 height 24
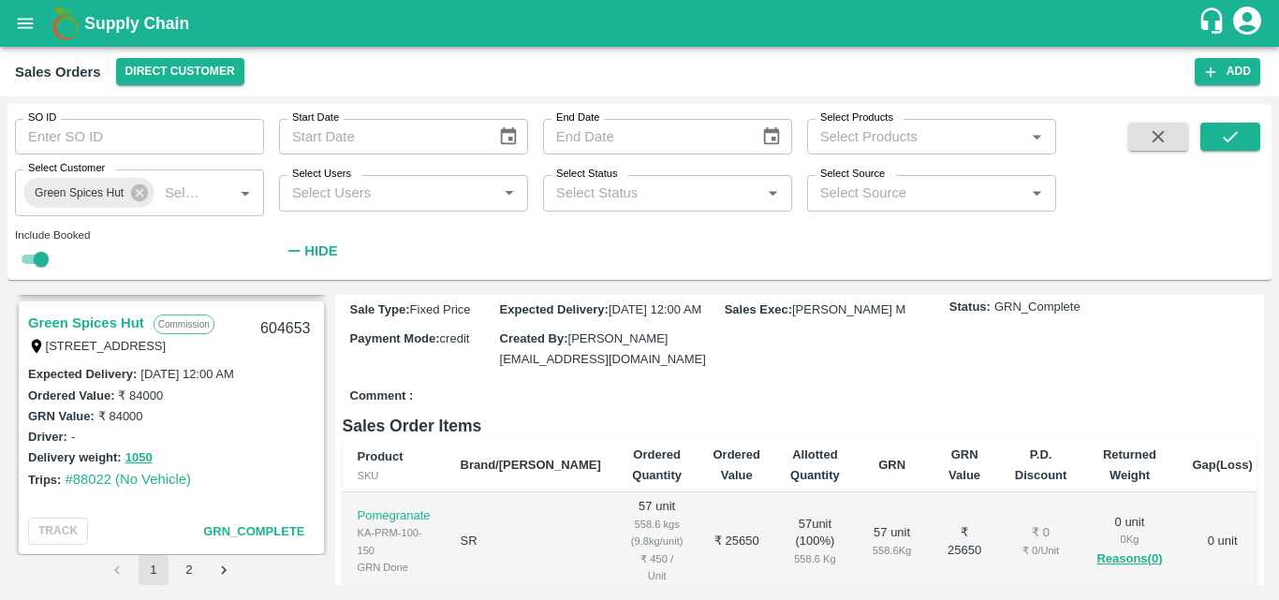
scroll to position [2341, 0]
click at [100, 312] on link "Green Spices Hut" at bounding box center [86, 322] width 116 height 24
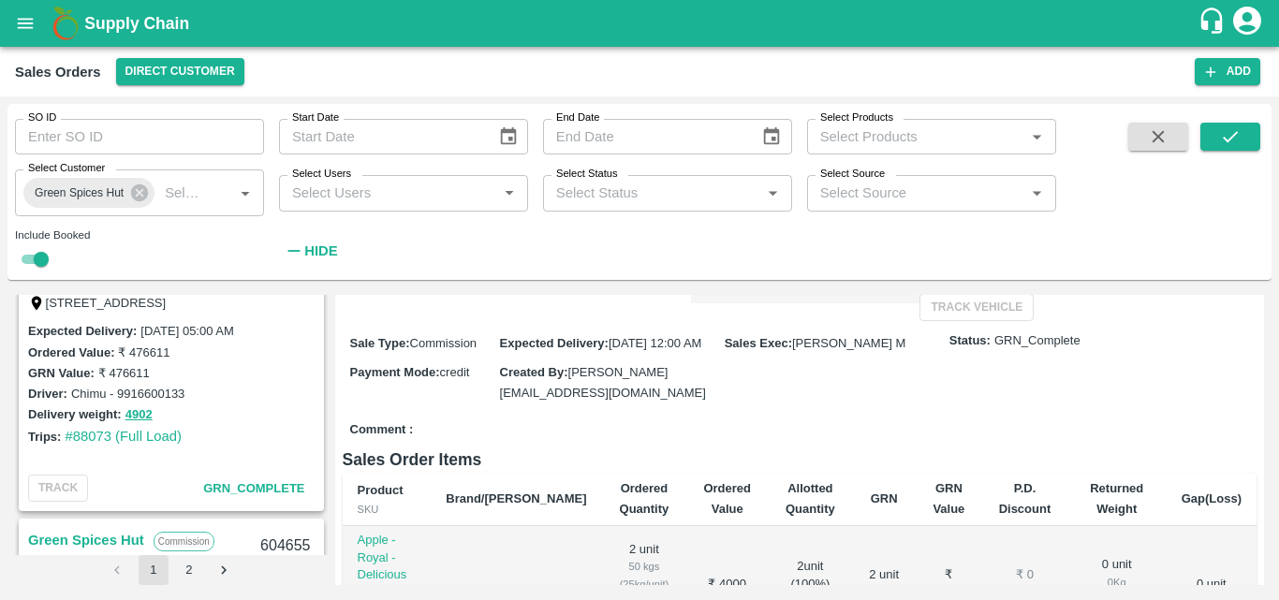
scroll to position [1793, 0]
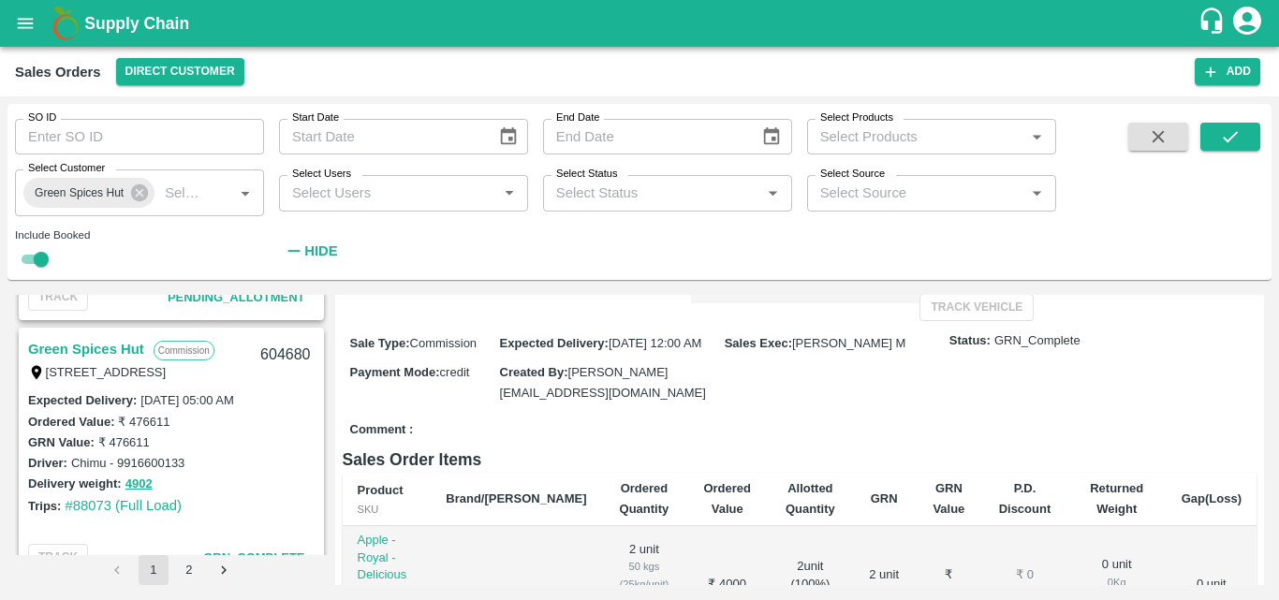
click at [96, 339] on link "Green Spices Hut" at bounding box center [86, 349] width 116 height 24
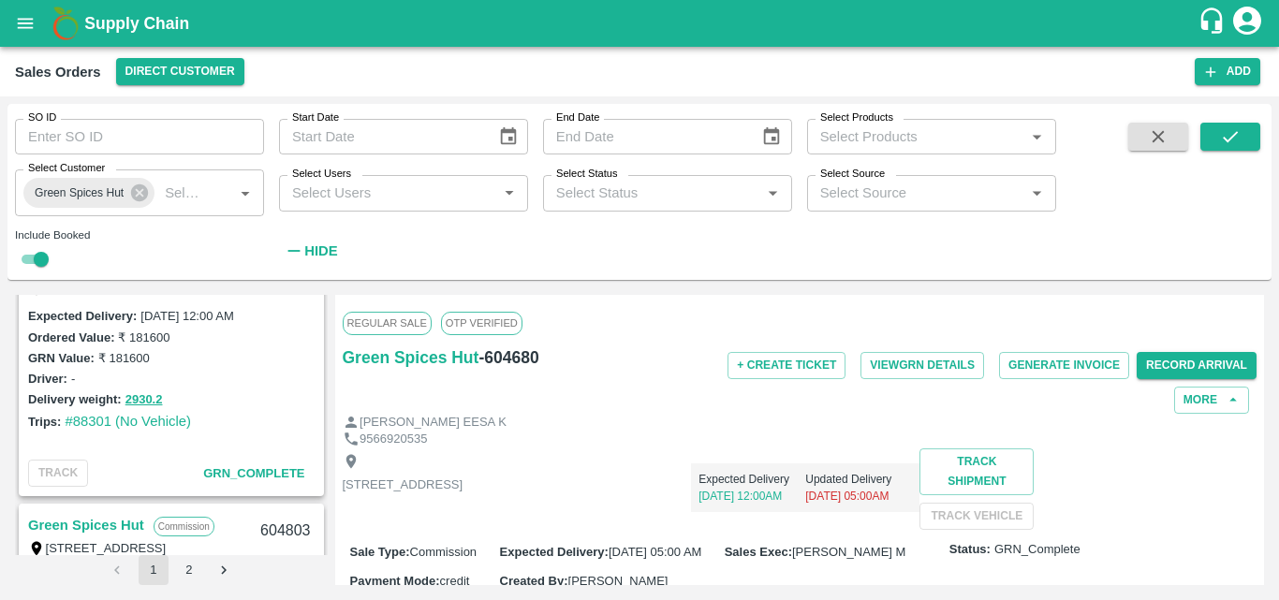
scroll to position [1319, 0]
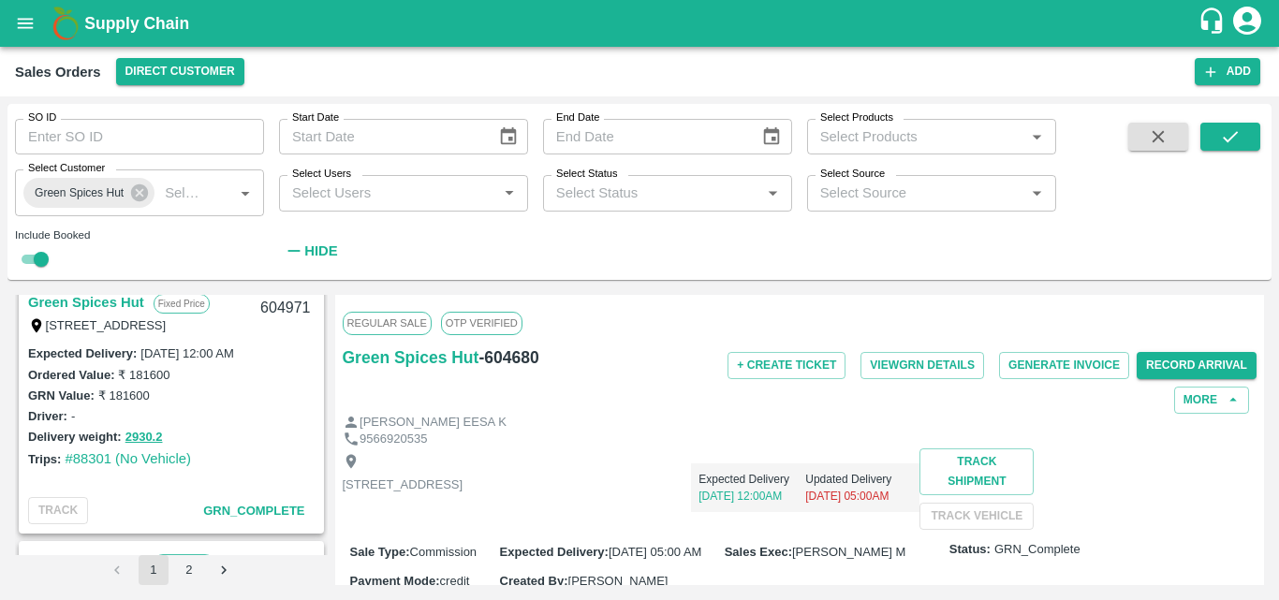
click at [97, 308] on link "Green Spices Hut" at bounding box center [86, 302] width 116 height 24
